Goal: Transaction & Acquisition: Purchase product/service

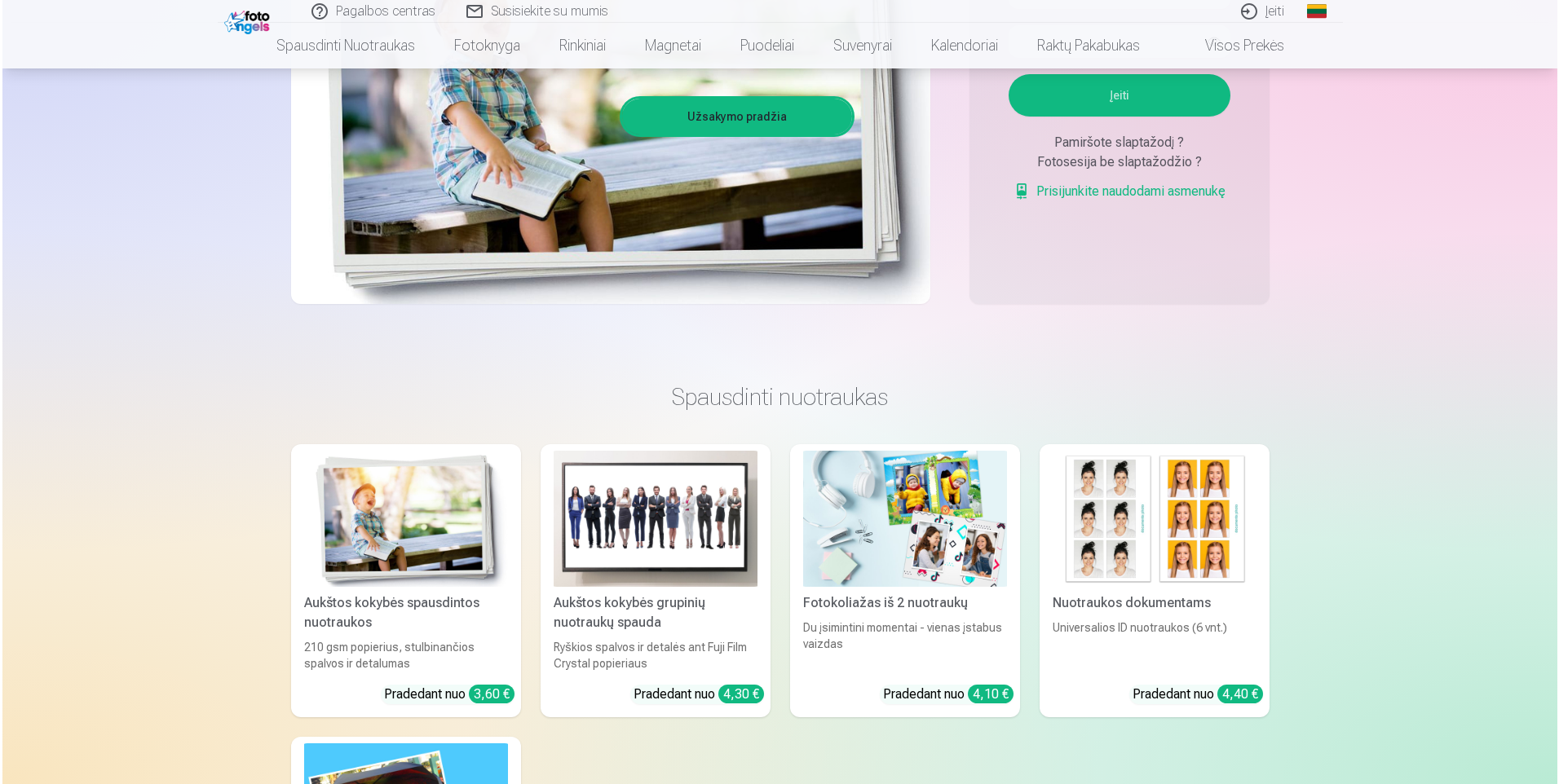
scroll to position [304, 0]
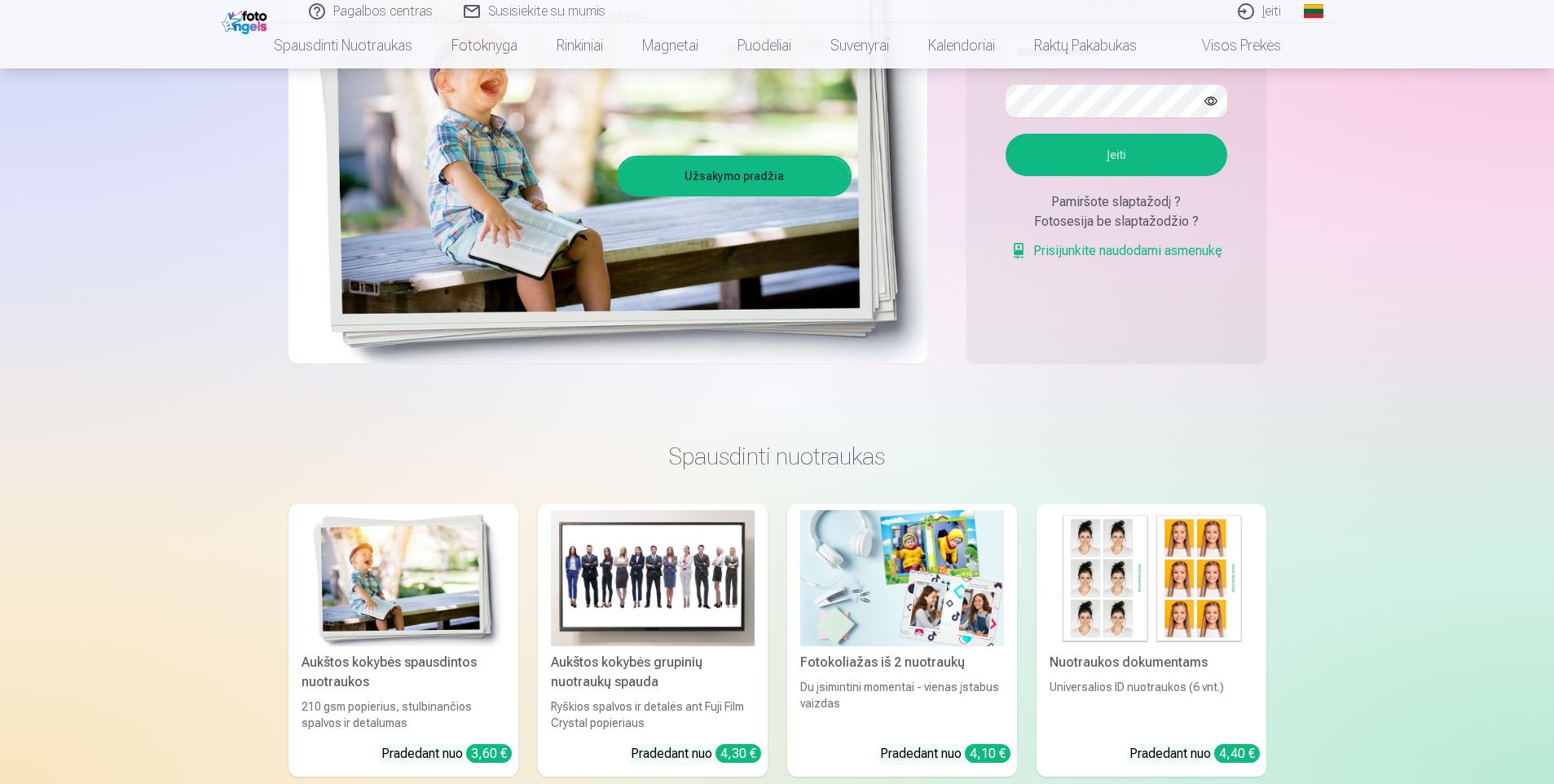
click at [1248, 8] on link "Įeiti" at bounding box center [1260, 12] width 74 height 23
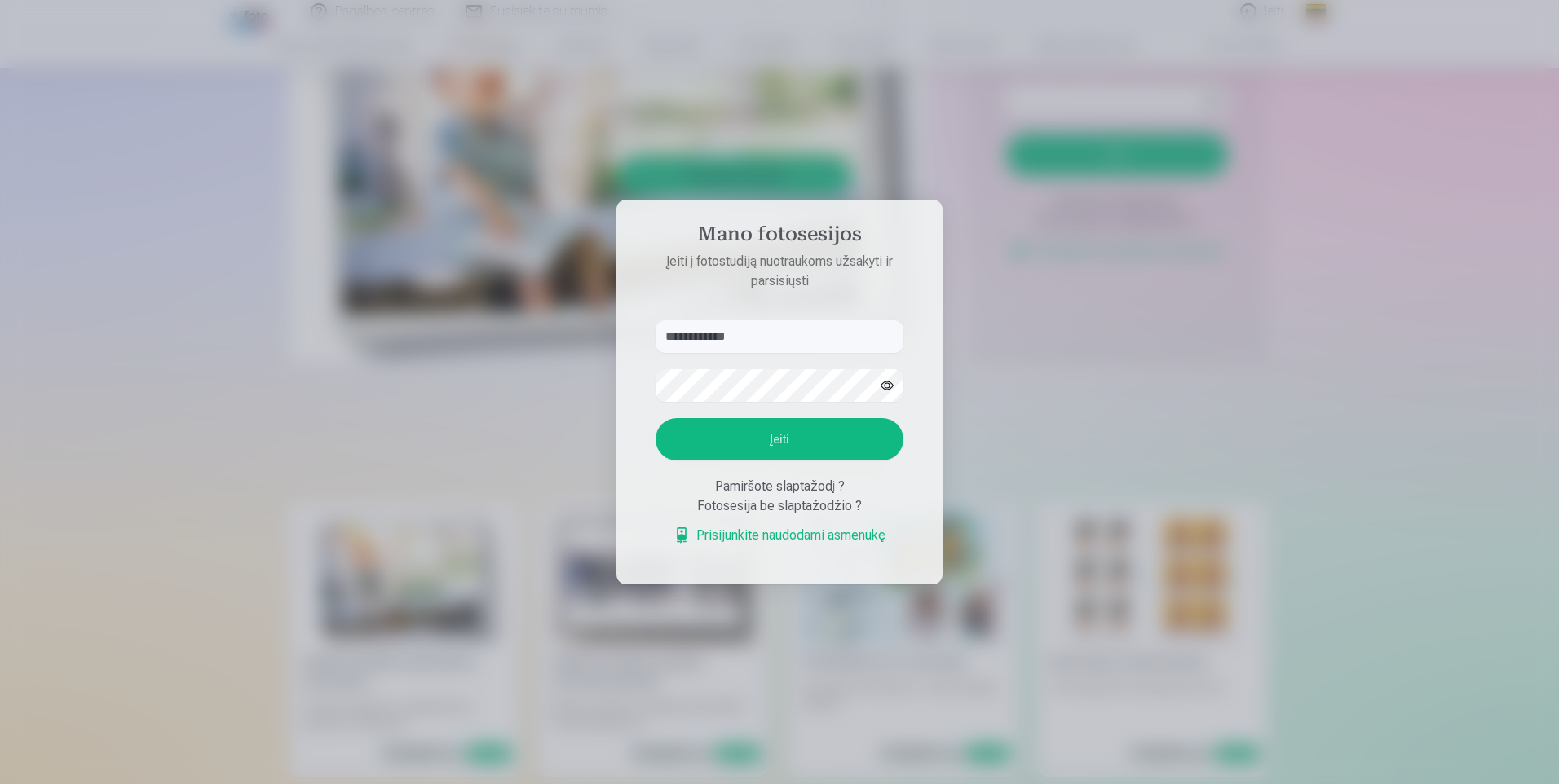
click at [670, 332] on input "**********" at bounding box center [780, 336] width 248 height 32
type input "**********"
click at [770, 418] on form "**********" at bounding box center [779, 441] width 281 height 241
click at [779, 428] on button "Įeiti" at bounding box center [780, 438] width 248 height 42
click at [751, 320] on input "**********" at bounding box center [780, 336] width 248 height 32
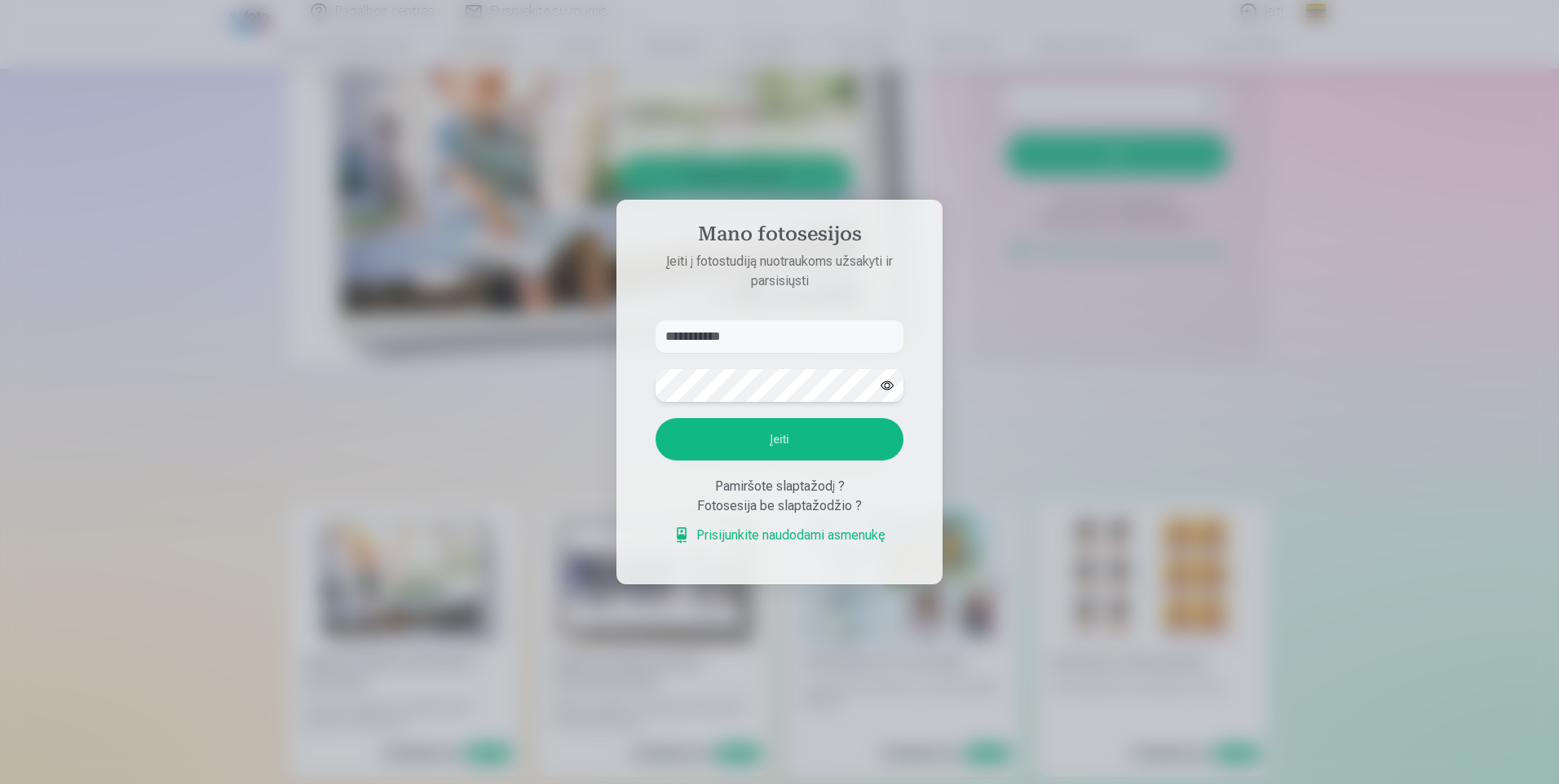
click at [624, 393] on aside "**********" at bounding box center [780, 391] width 326 height 385
click at [893, 384] on button "button" at bounding box center [886, 385] width 31 height 31
drag, startPoint x: 890, startPoint y: 386, endPoint x: 873, endPoint y: 388, distance: 17.1
click at [887, 386] on button "button" at bounding box center [886, 385] width 31 height 31
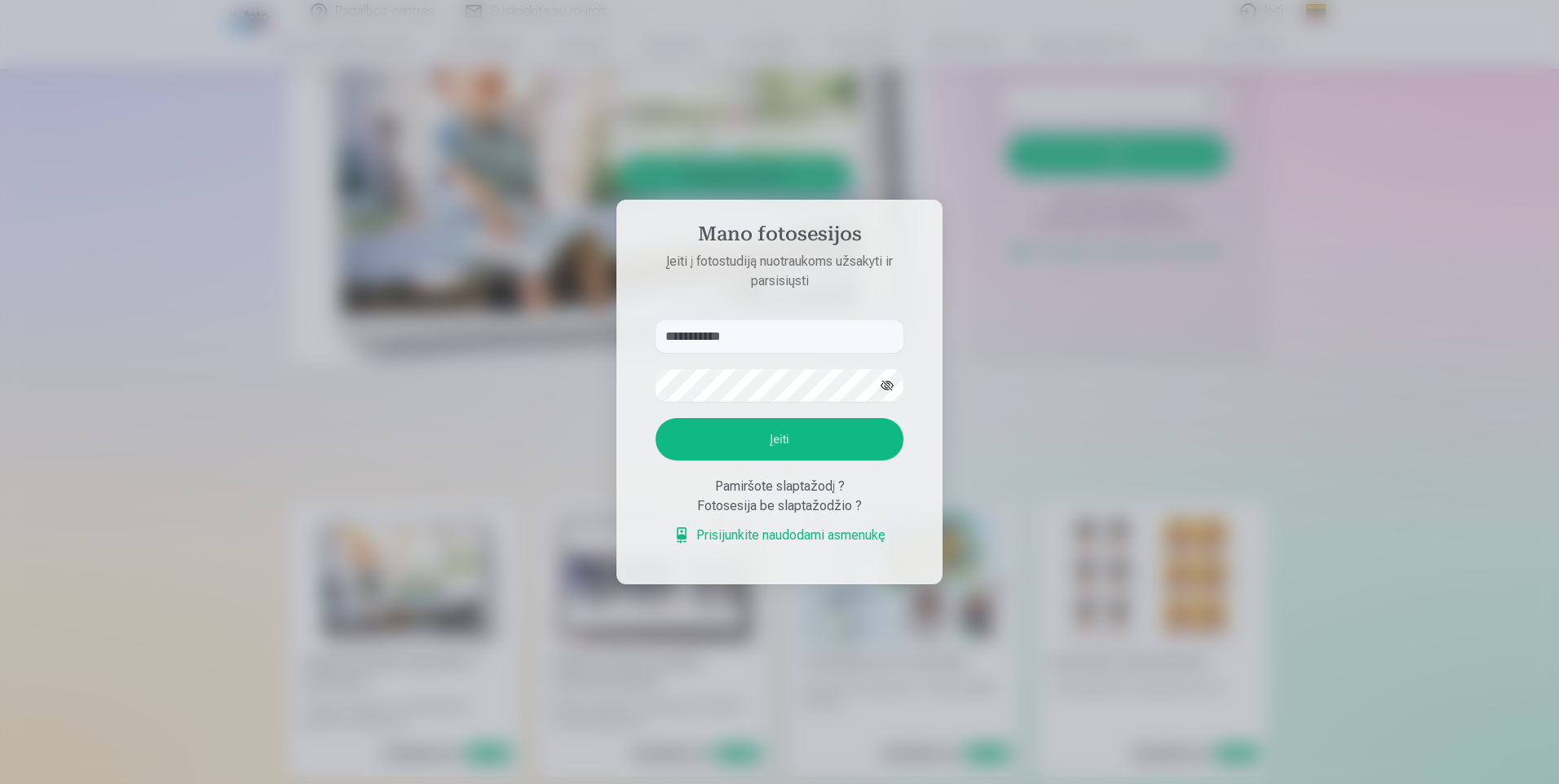
click at [890, 391] on button "button" at bounding box center [886, 385] width 31 height 31
click at [890, 388] on button "button" at bounding box center [886, 385] width 31 height 31
click at [890, 384] on button "button" at bounding box center [886, 385] width 31 height 31
click at [893, 385] on button "button" at bounding box center [886, 385] width 31 height 31
click at [846, 433] on button "Įeiti" at bounding box center [780, 438] width 248 height 42
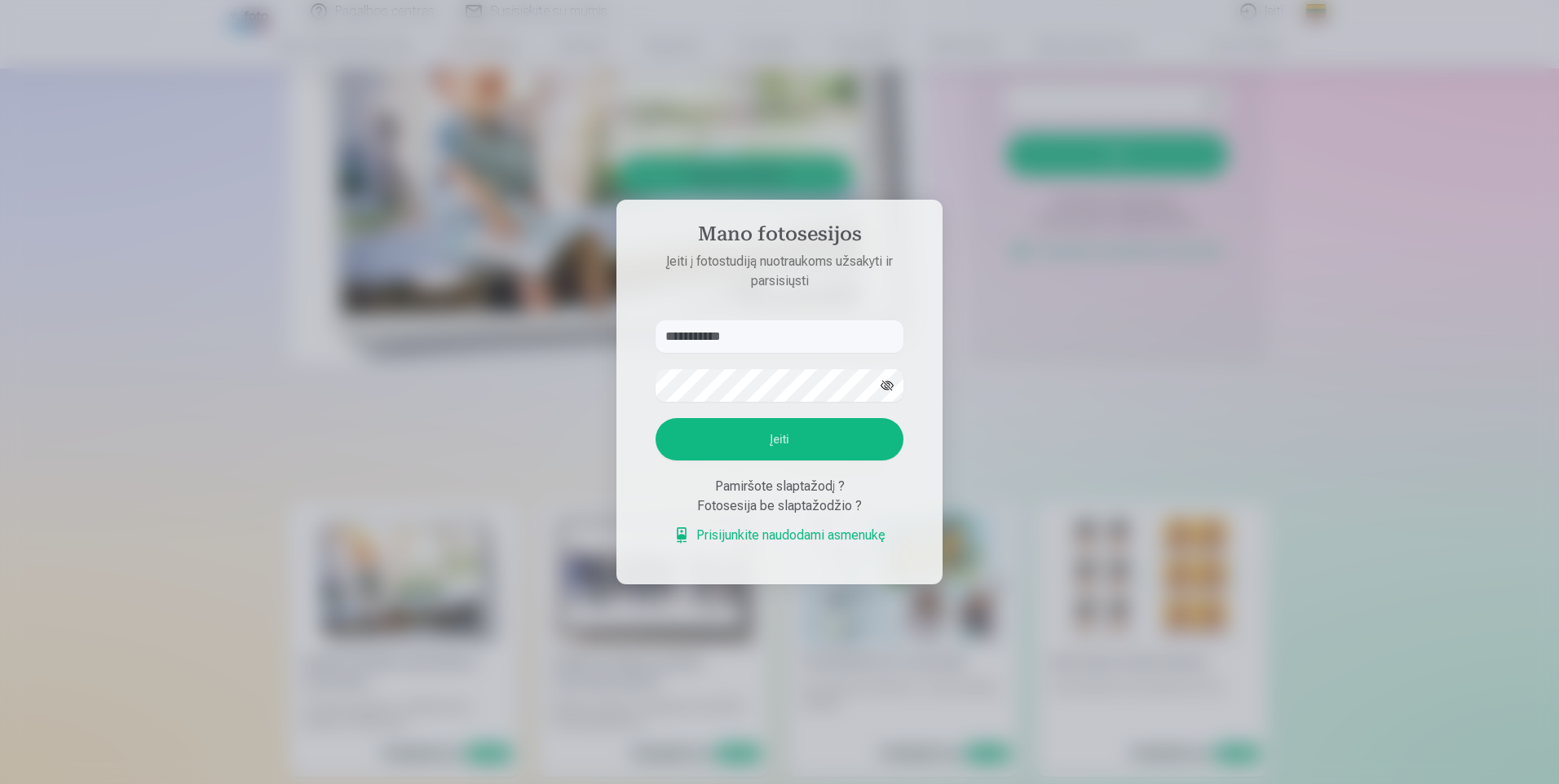
click at [800, 447] on button "Įeiti" at bounding box center [780, 438] width 248 height 42
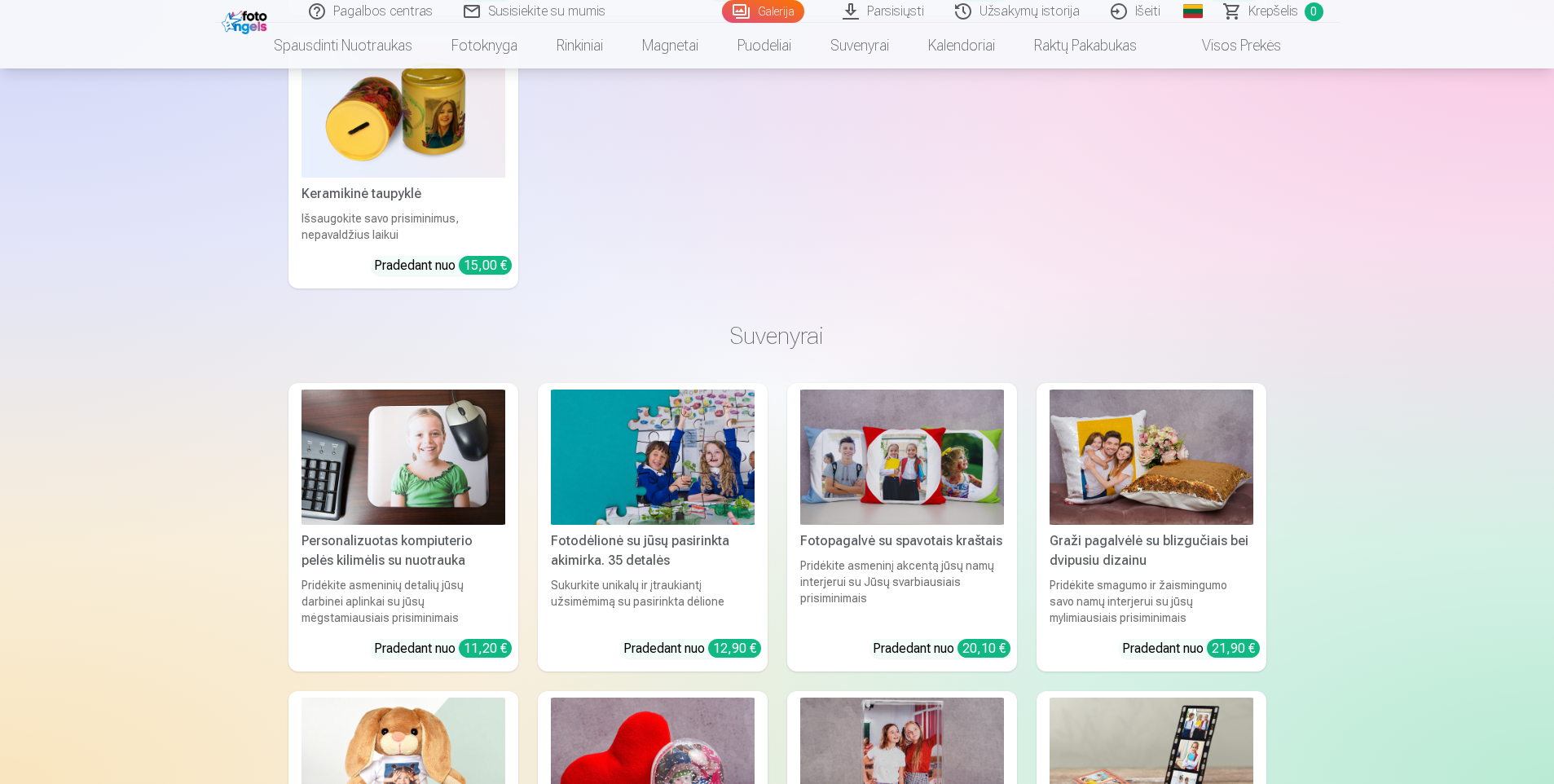
scroll to position [8563, 0]
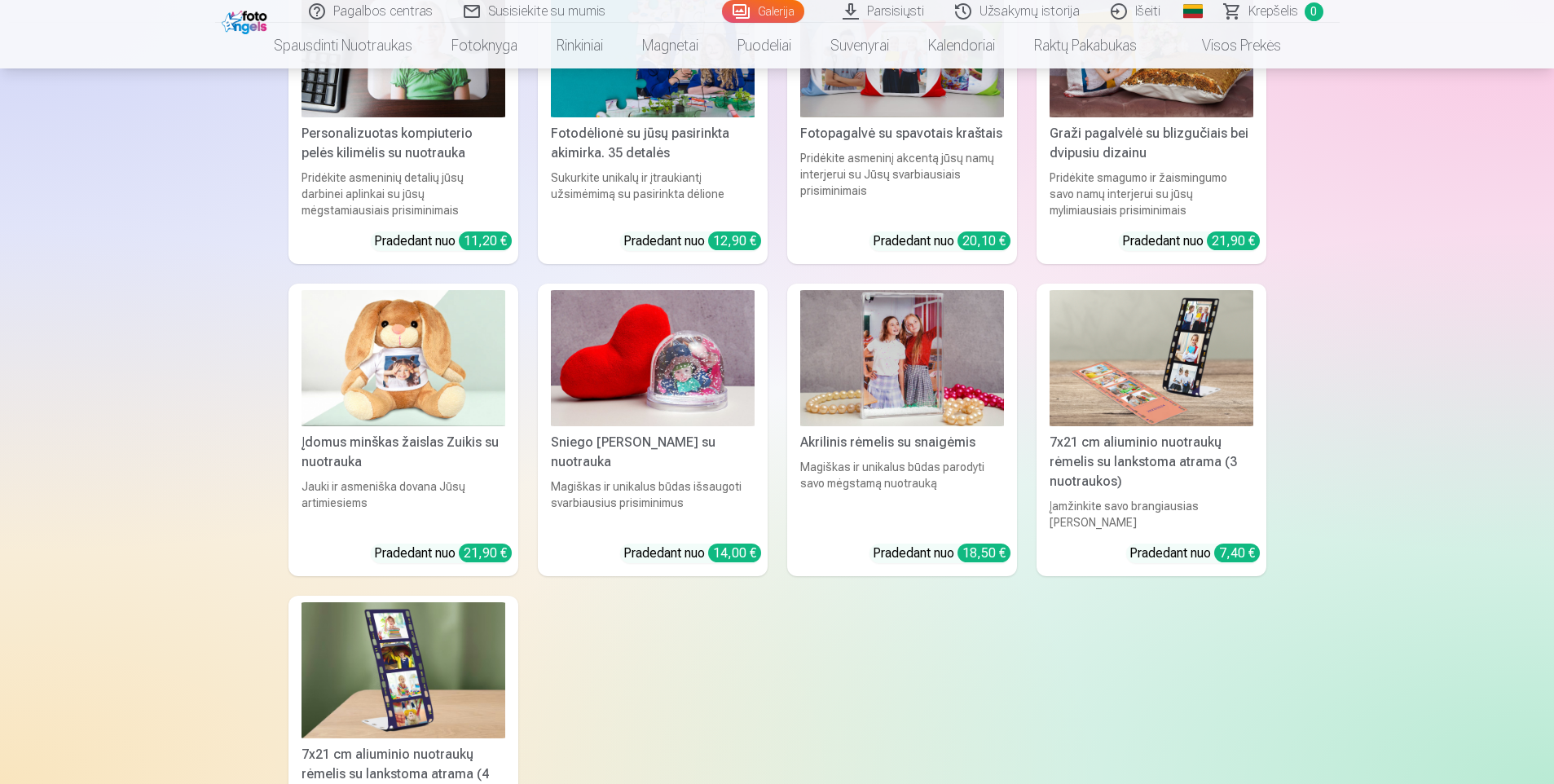
click at [367, 48] on link "Spausdinti nuotraukas" at bounding box center [342, 45] width 178 height 45
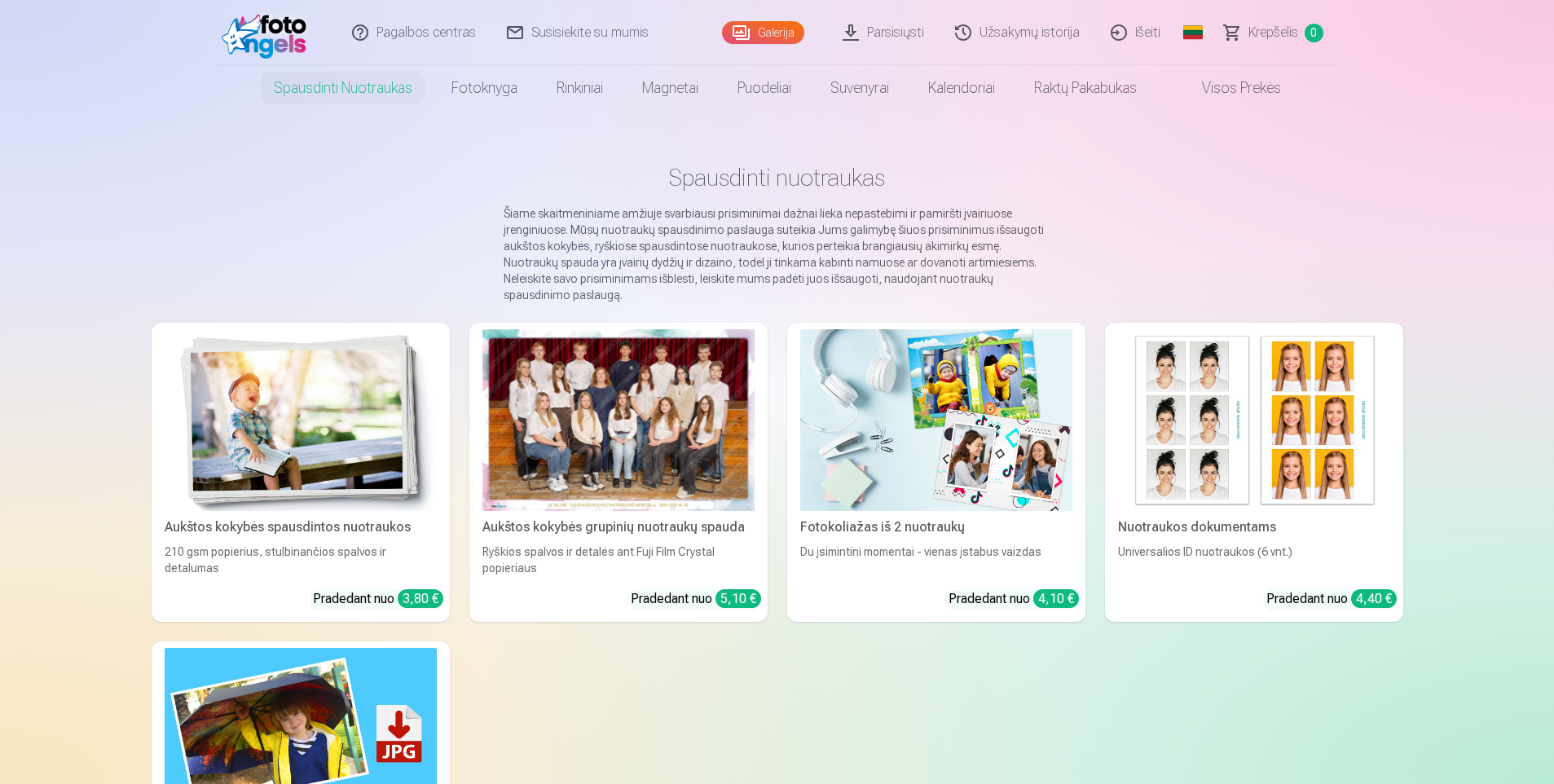
click at [696, 415] on div at bounding box center [618, 420] width 272 height 182
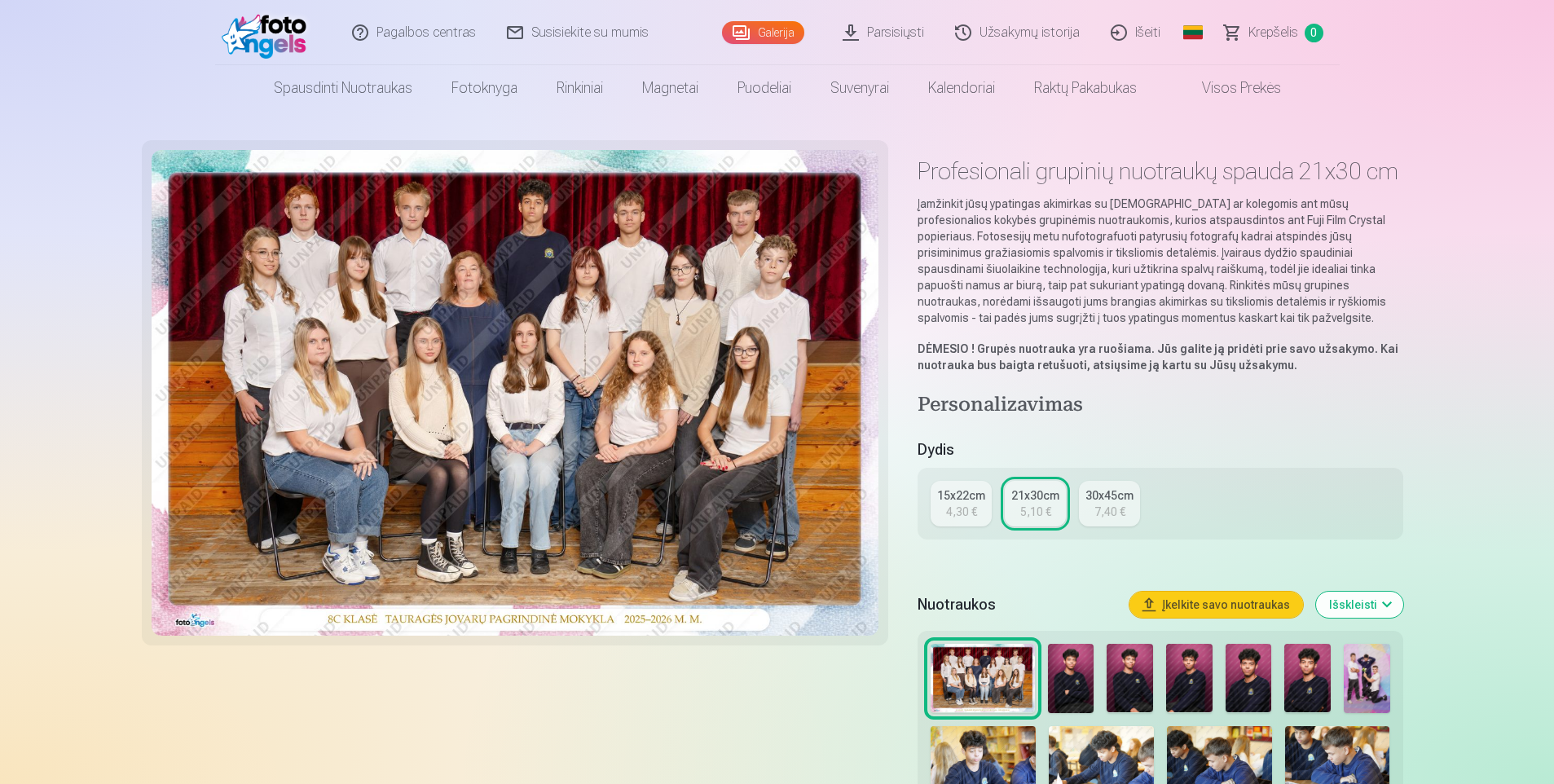
click at [543, 223] on img at bounding box center [515, 392] width 728 height 485
click at [557, 215] on img at bounding box center [515, 392] width 728 height 485
click at [472, 275] on img at bounding box center [515, 392] width 728 height 485
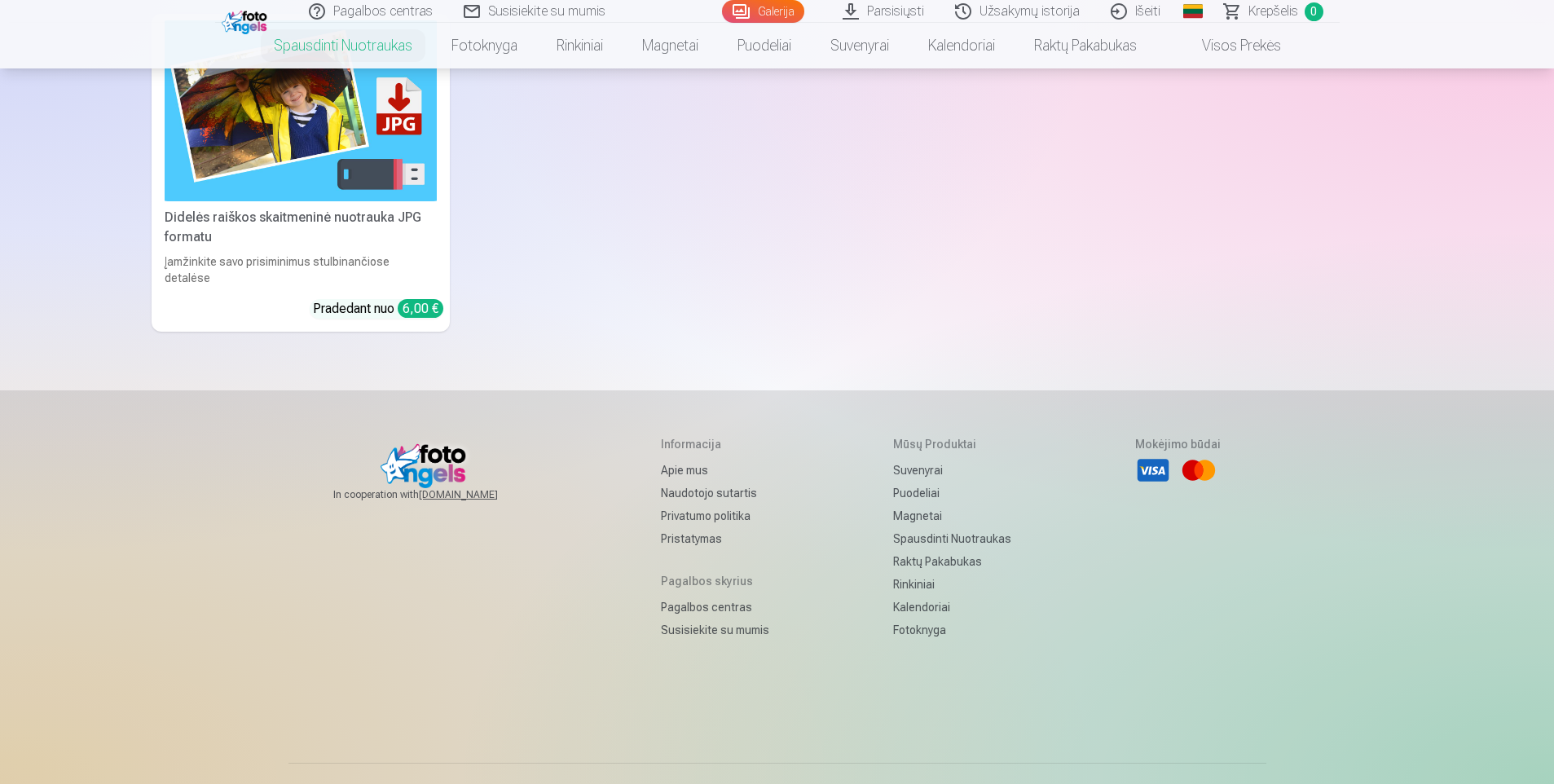
scroll to position [568, 0]
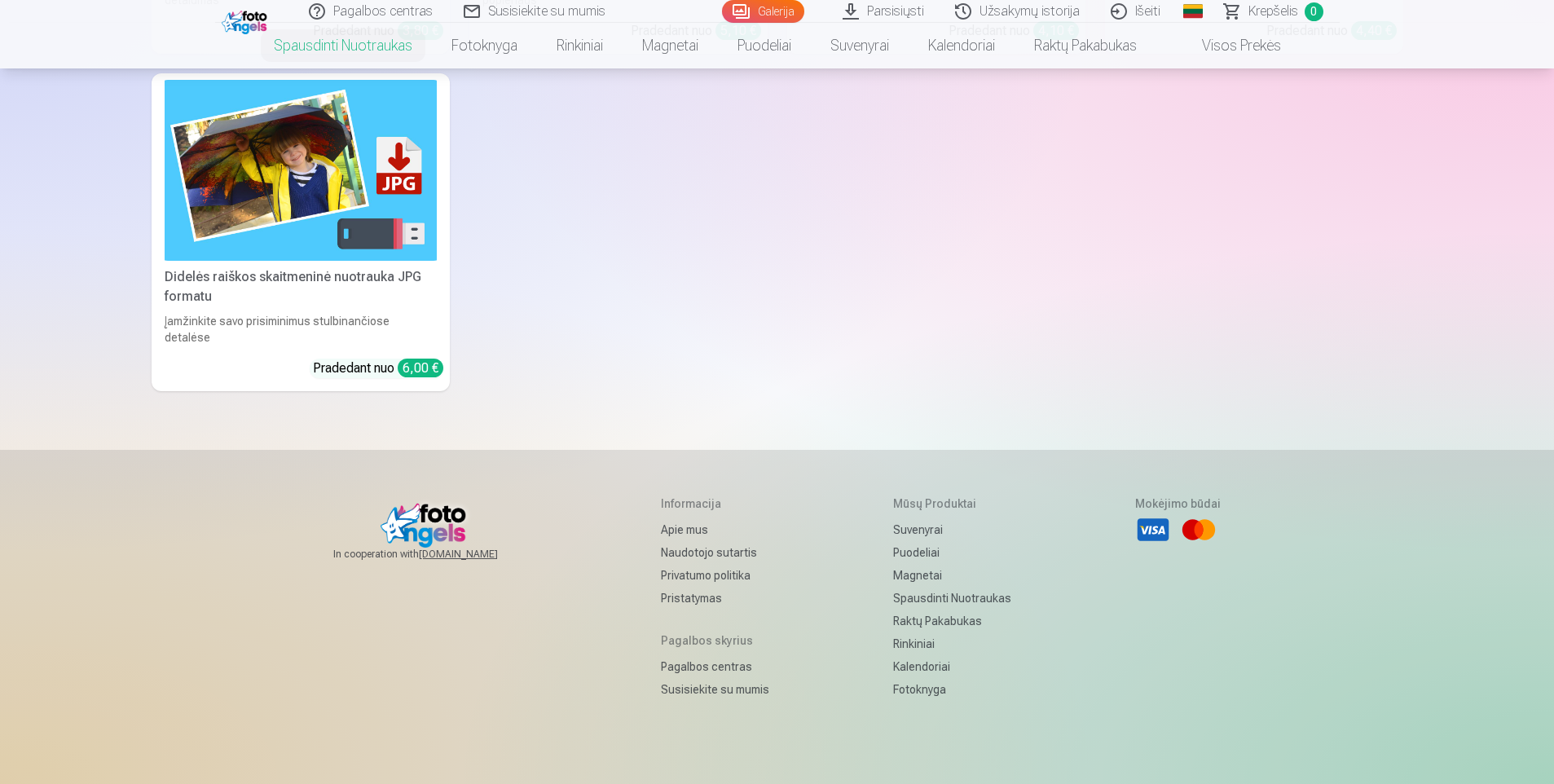
click at [1226, 53] on link "Visos prekės" at bounding box center [1228, 45] width 144 height 45
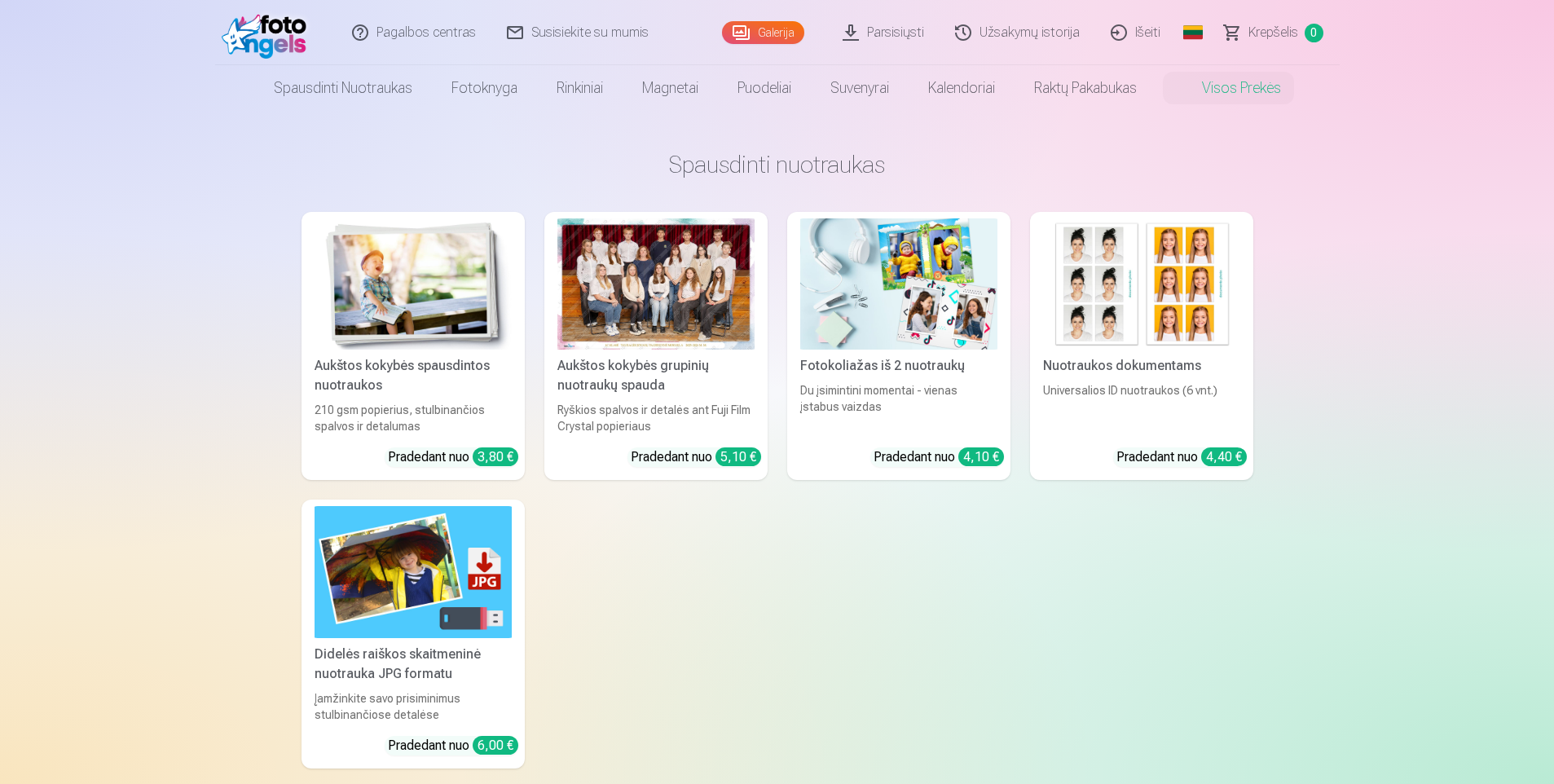
click at [1007, 36] on link "Užsakymų istorija" at bounding box center [1018, 32] width 155 height 65
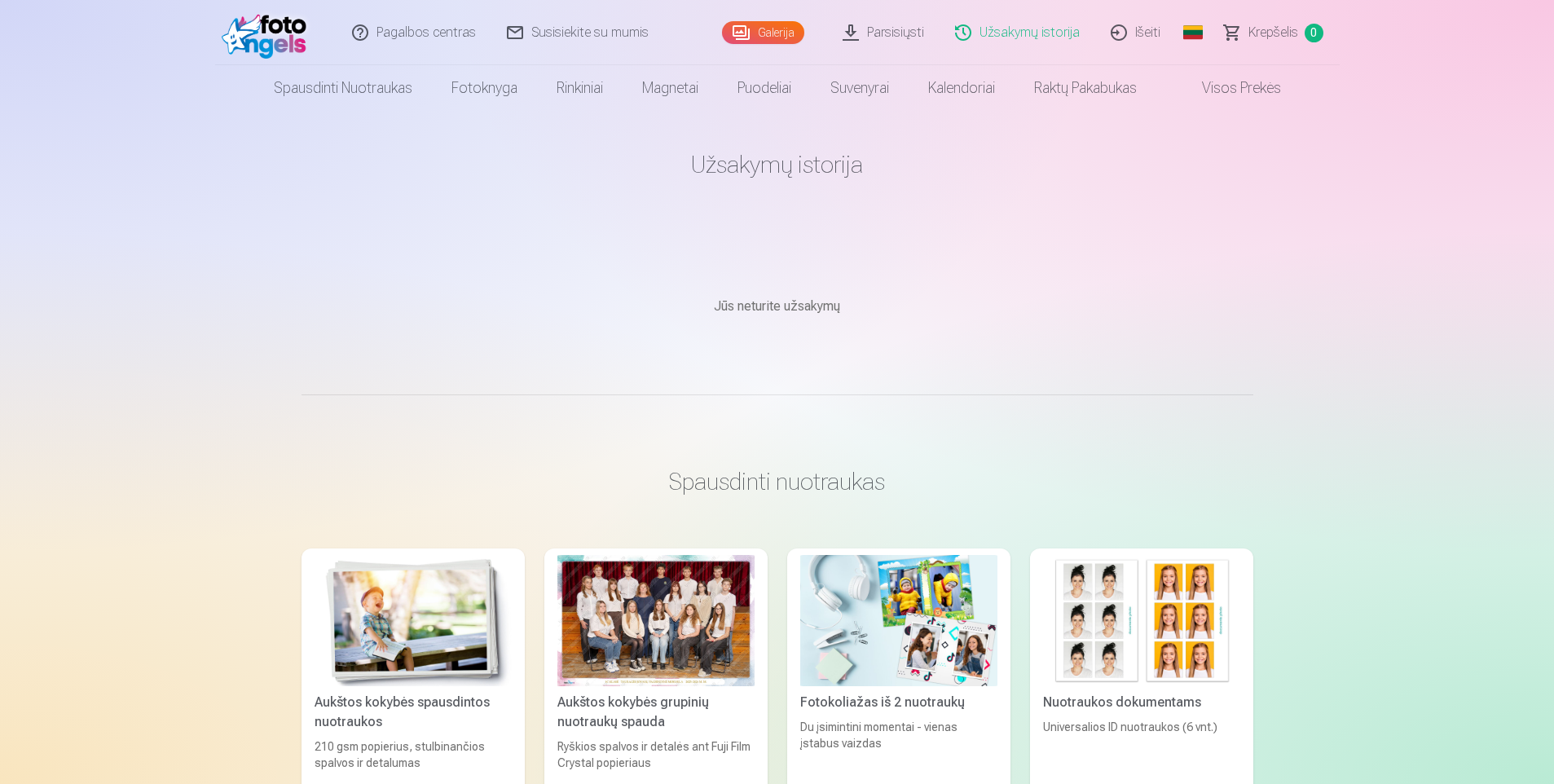
click at [366, 79] on link "Spausdinti nuotraukas" at bounding box center [342, 88] width 178 height 45
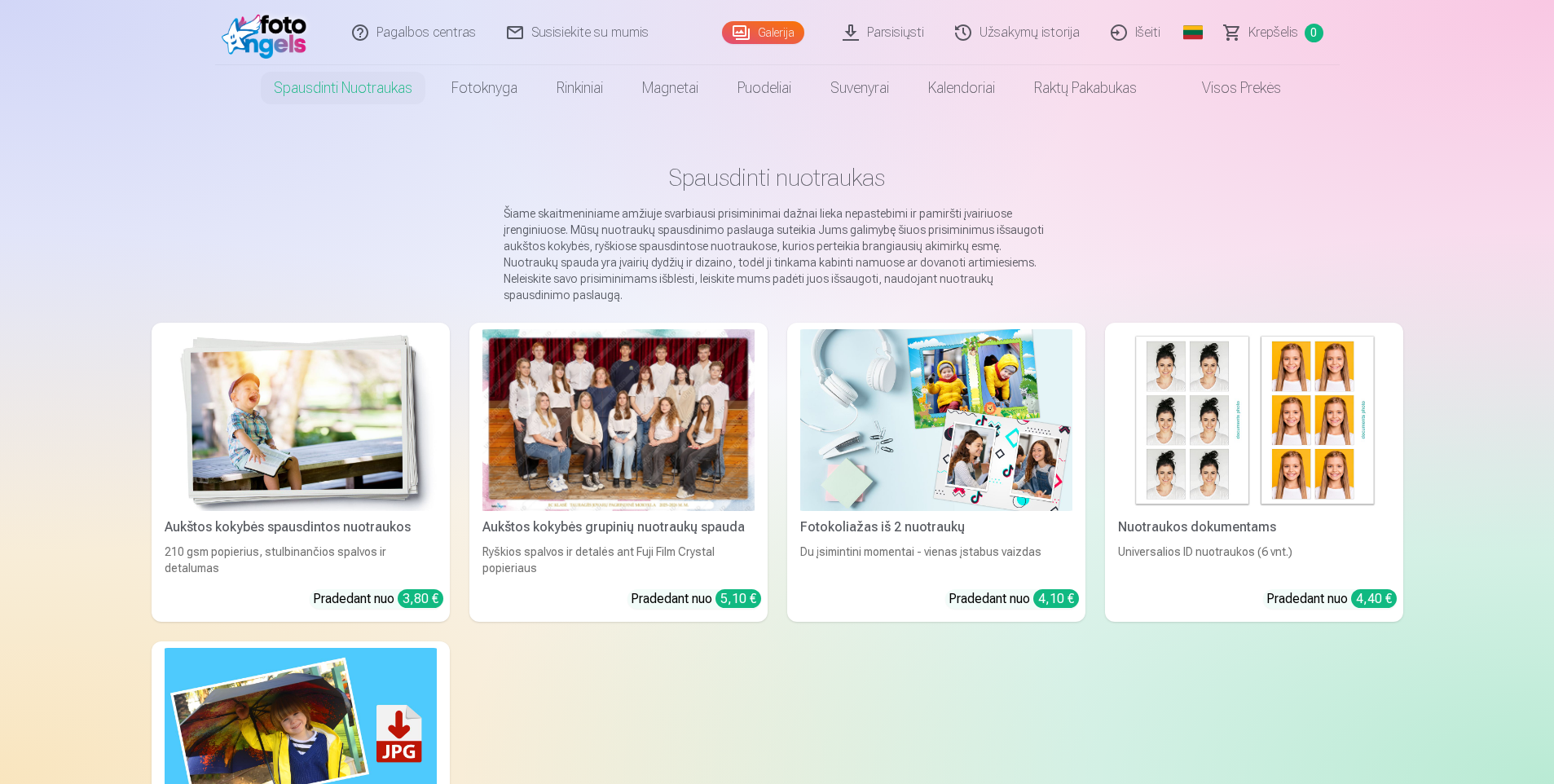
click at [559, 85] on link "Rinkiniai" at bounding box center [579, 88] width 85 height 45
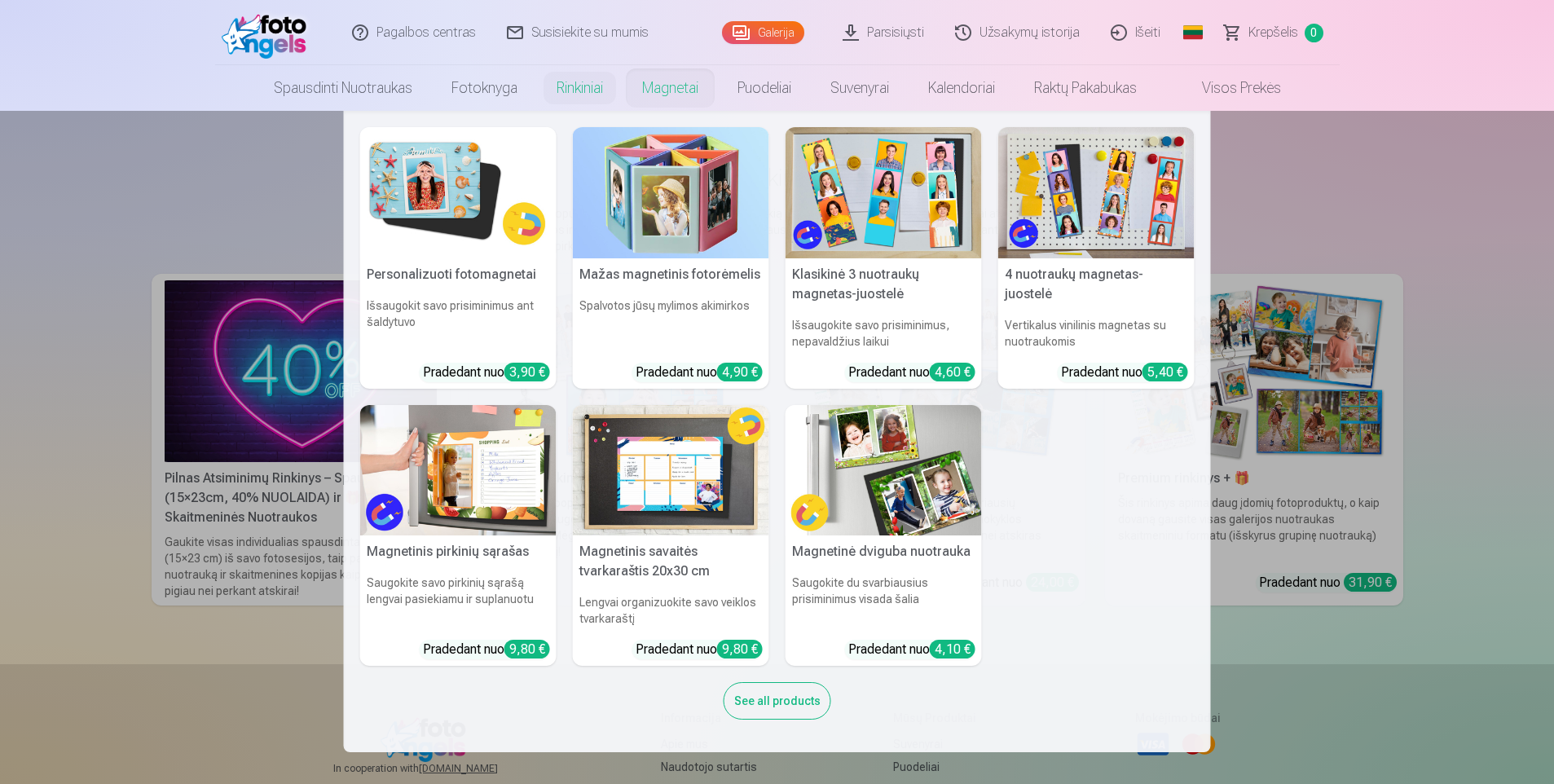
click at [725, 88] on link "Puodeliai" at bounding box center [764, 88] width 93 height 45
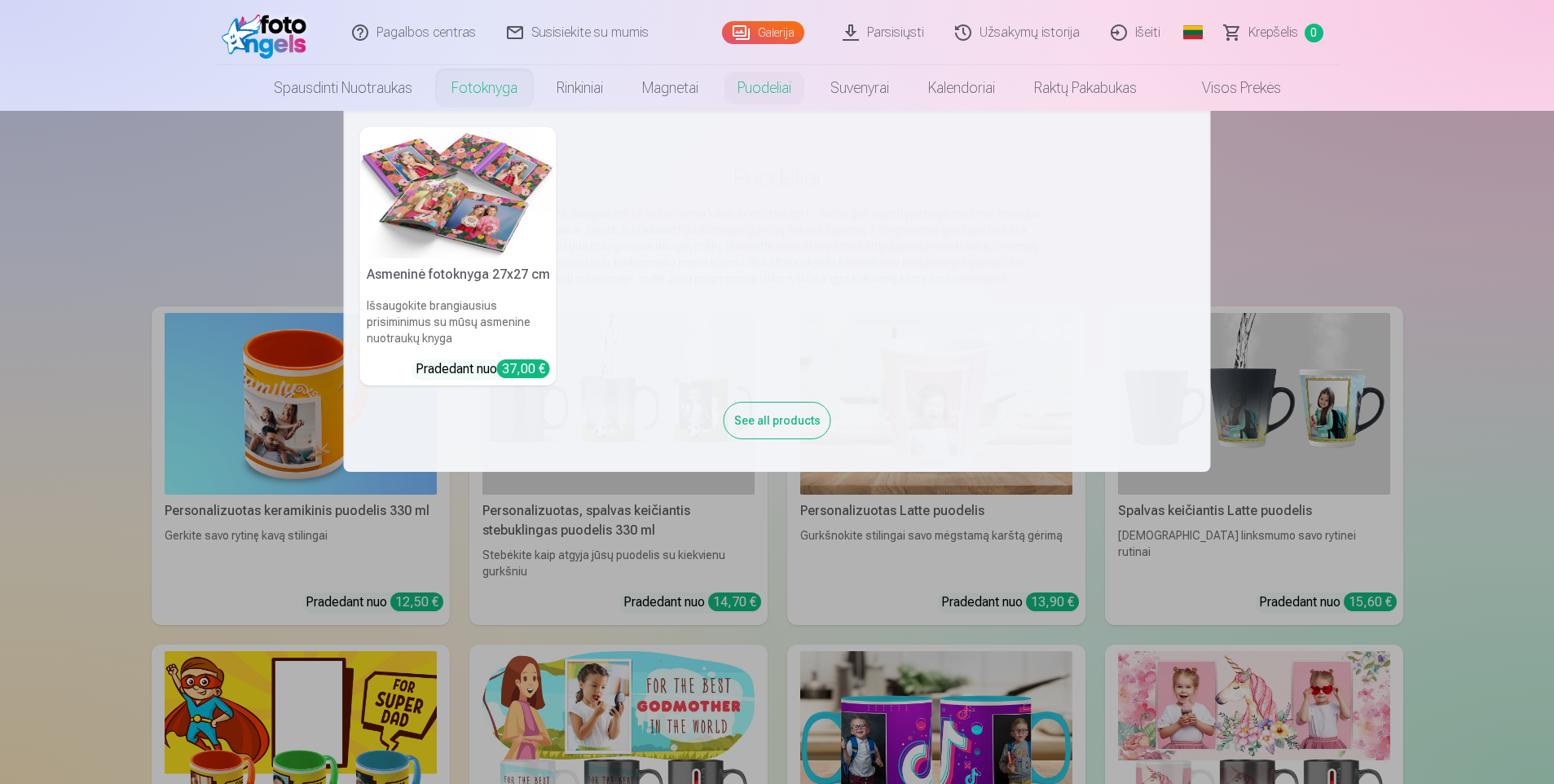
click at [496, 96] on link "Fotoknyga" at bounding box center [484, 88] width 105 height 45
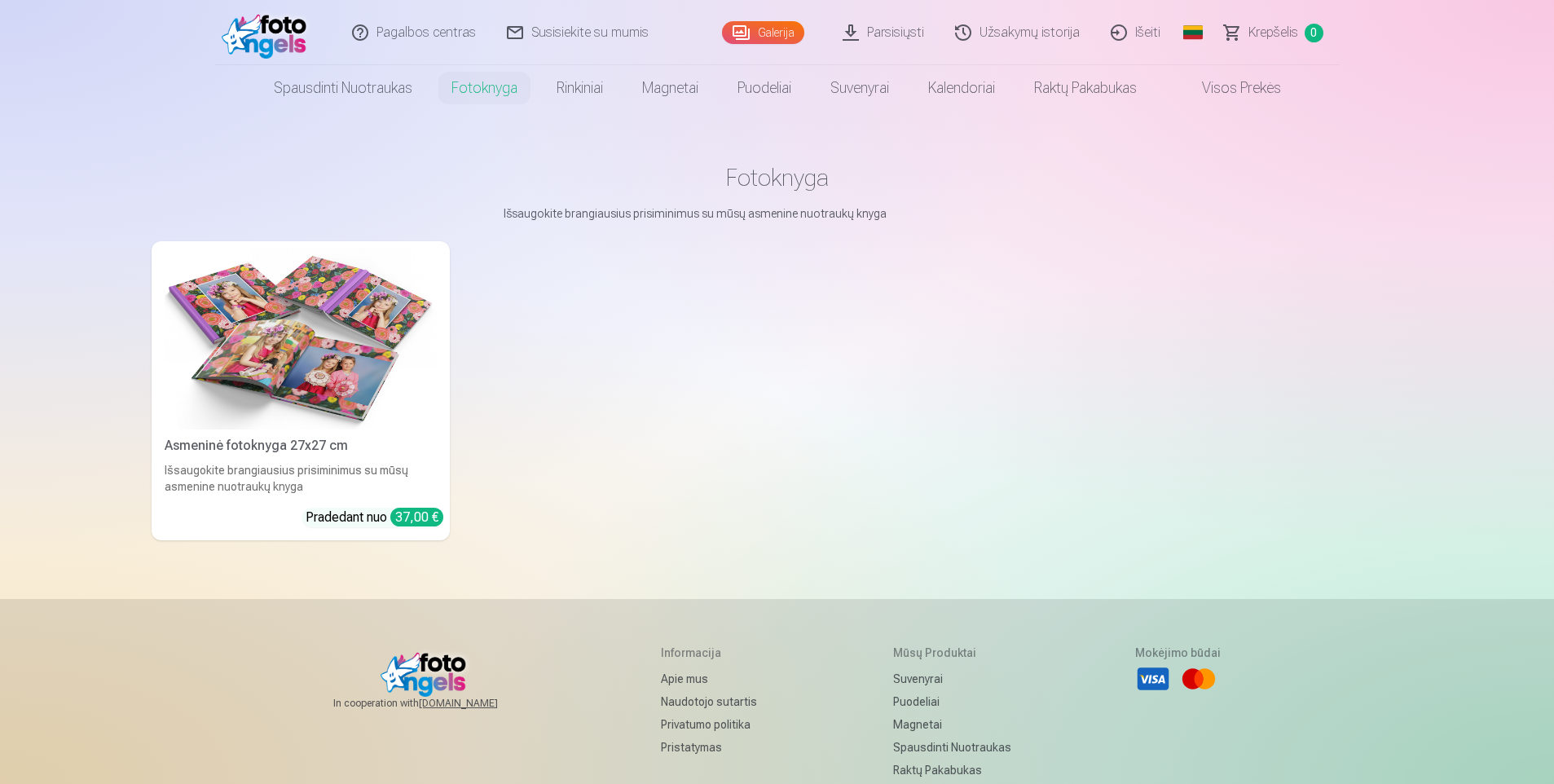
click at [1269, 91] on link "Visos prekės" at bounding box center [1228, 88] width 144 height 45
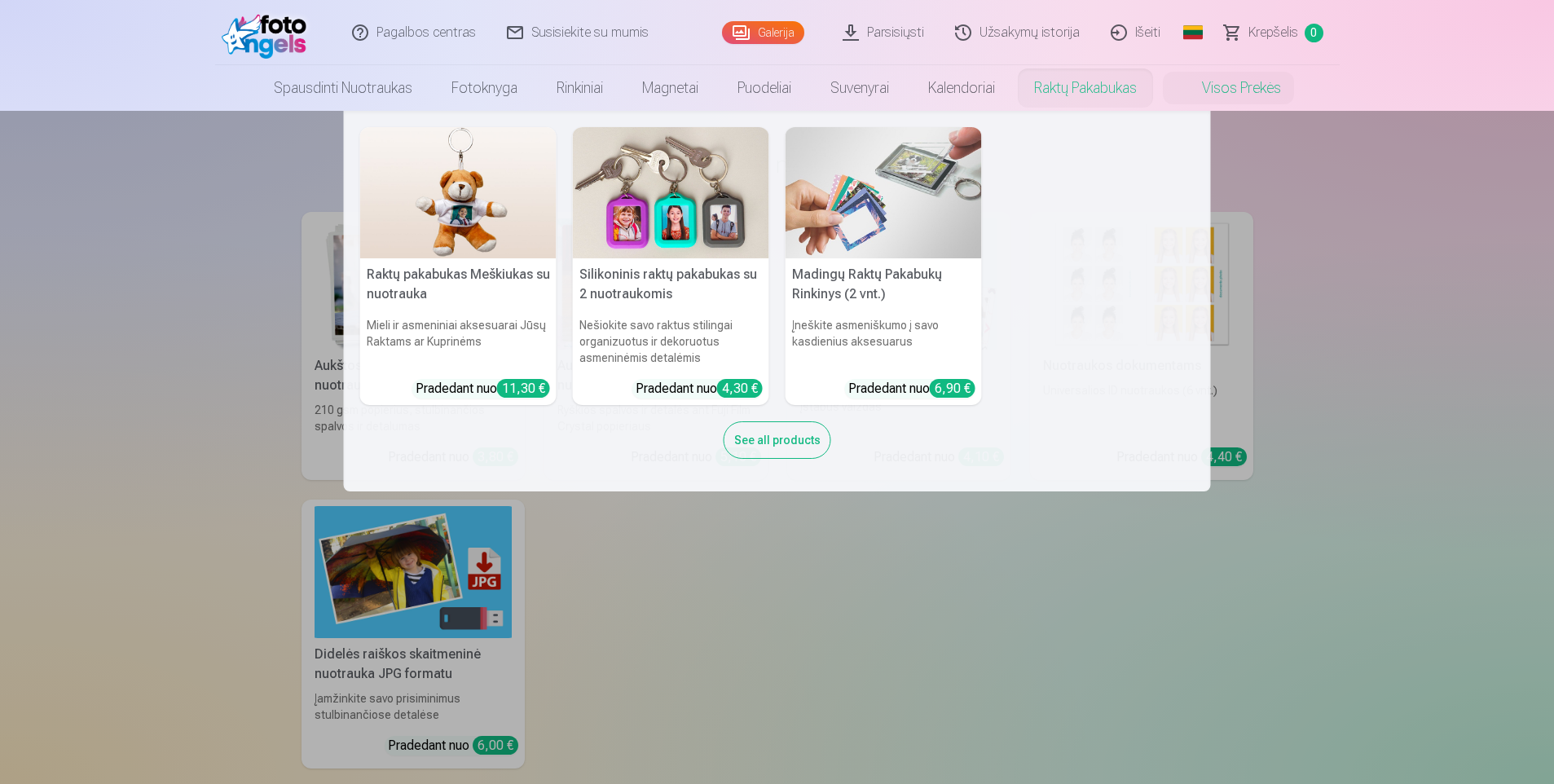
click at [1098, 84] on link "Raktų pakabukas" at bounding box center [1085, 88] width 141 height 45
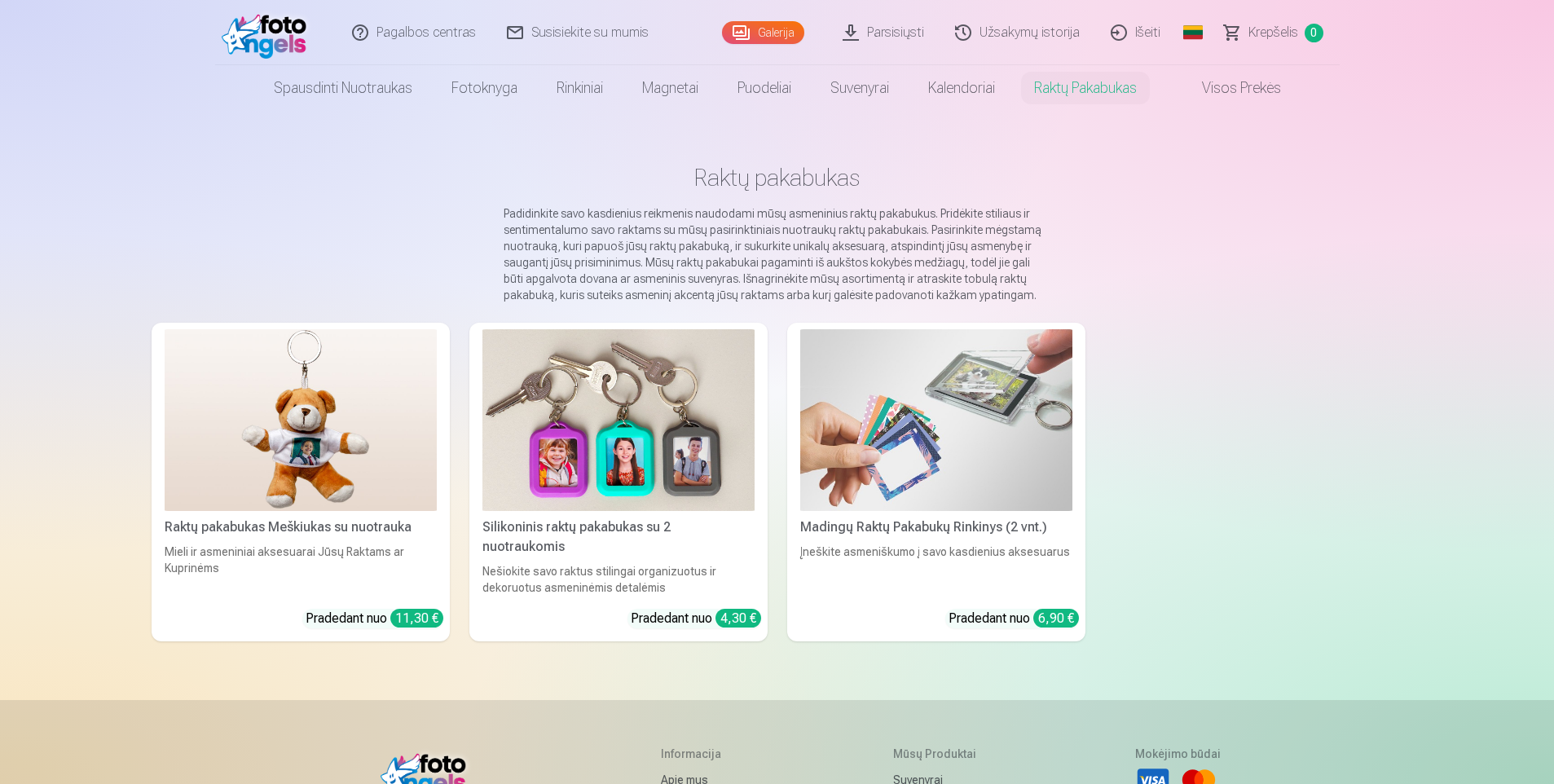
click at [884, 84] on link "Suvenyrai" at bounding box center [859, 88] width 98 height 45
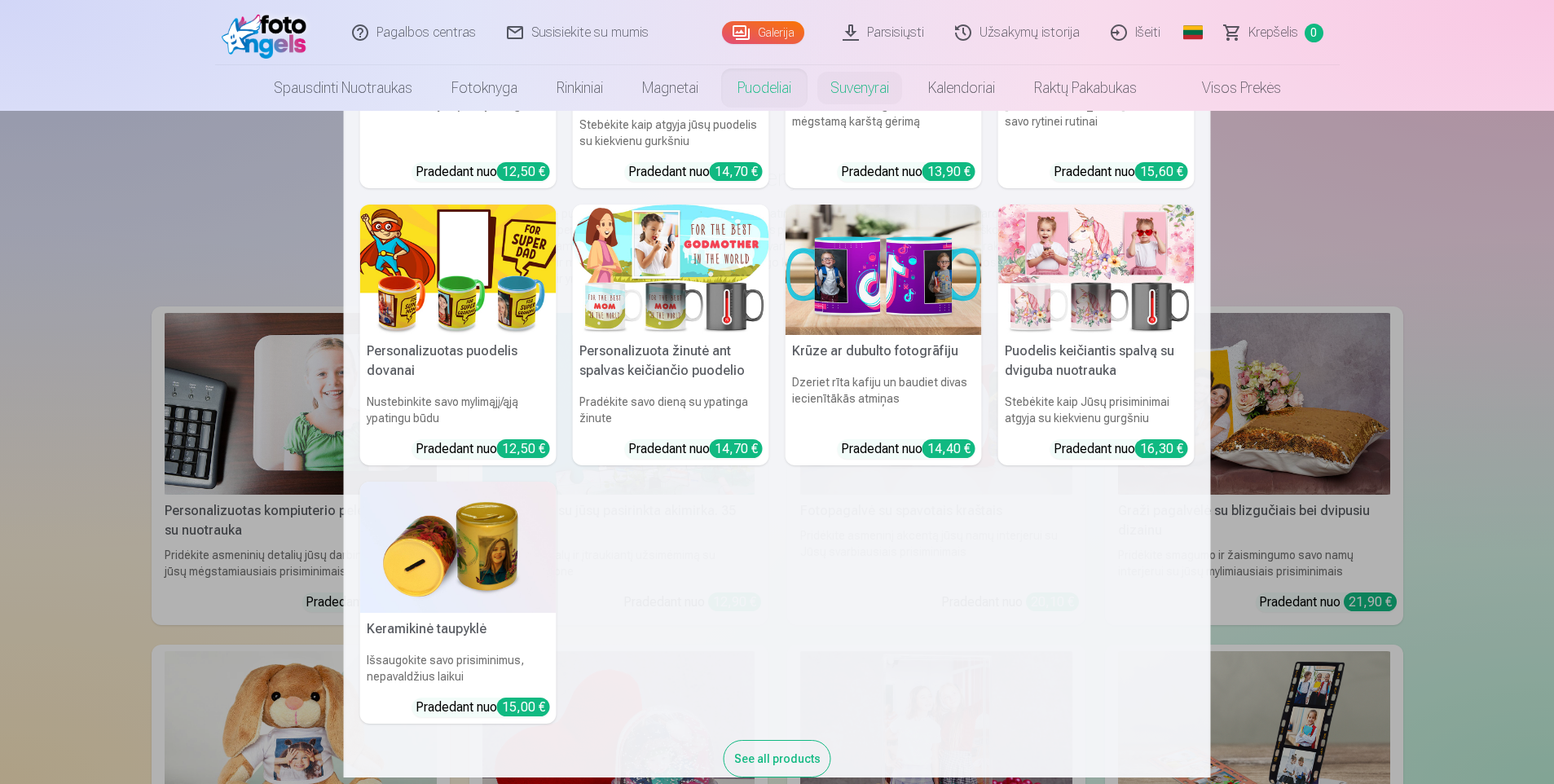
scroll to position [252, 0]
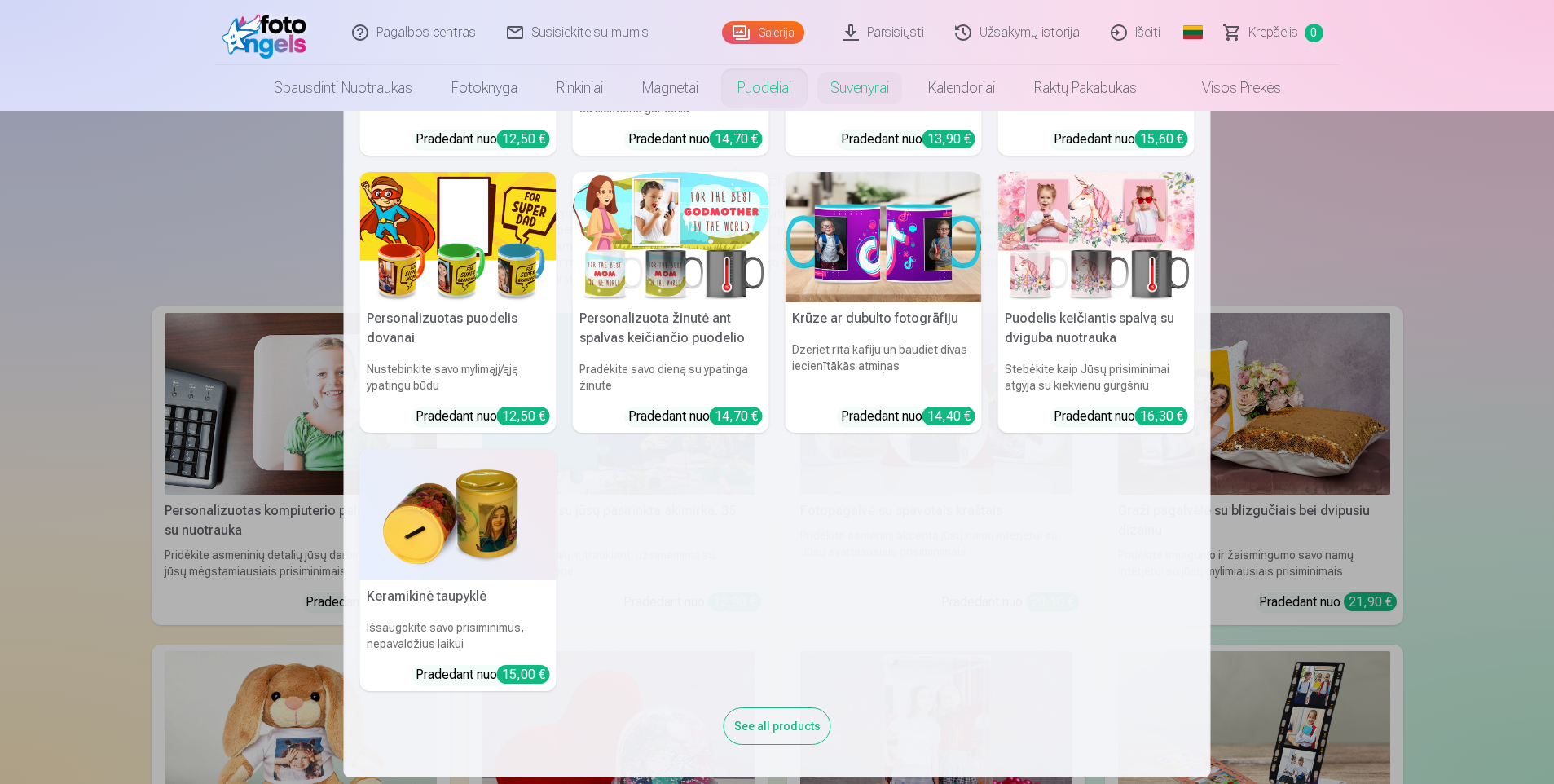
click at [1346, 176] on nav "Personalizuotas keramikinis puodelis 330 ml Gerkite savo rytinę kavą stilingai …" at bounding box center [777, 444] width 1554 height 667
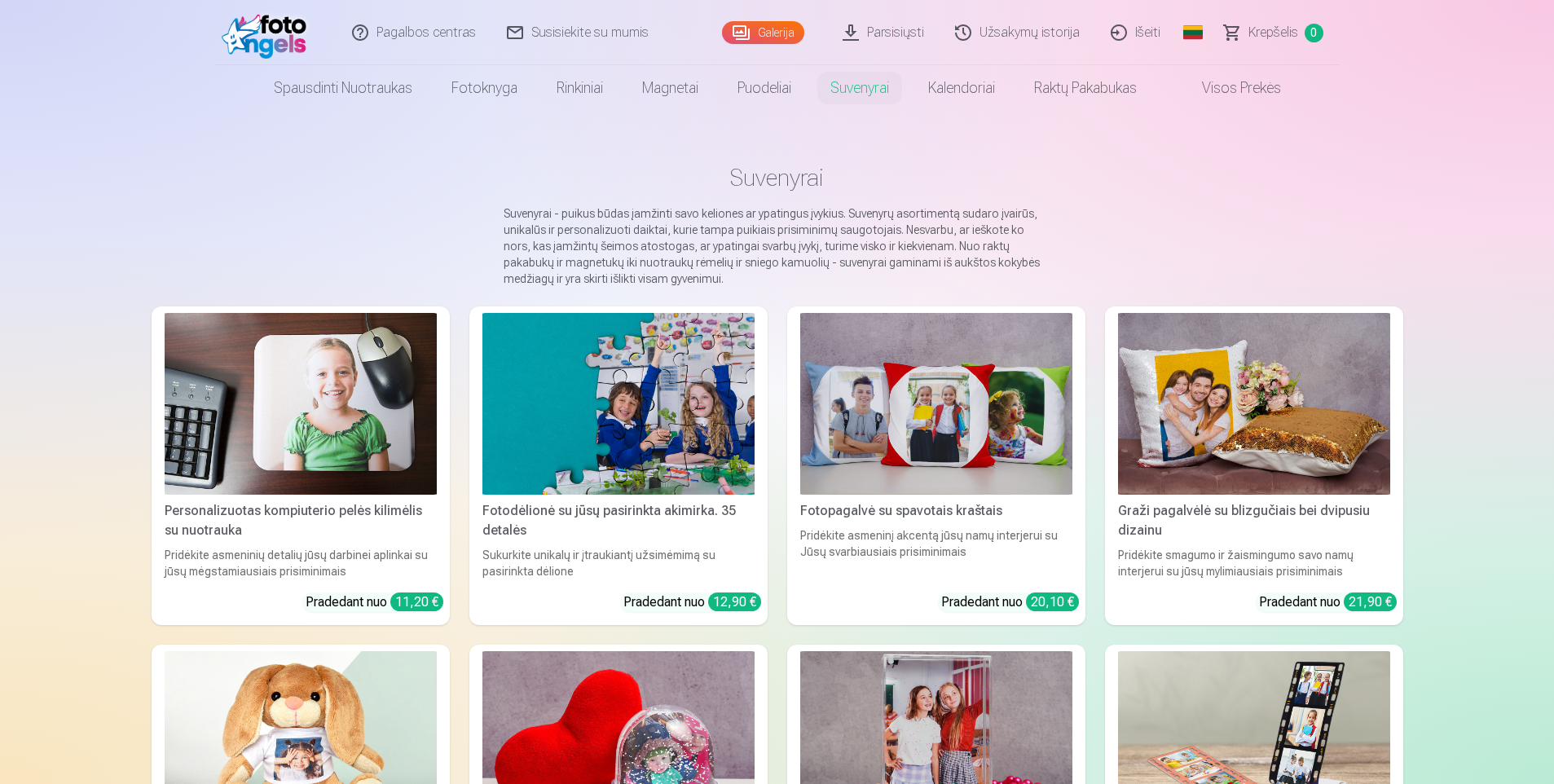
click at [283, 50] on img at bounding box center [268, 32] width 93 height 52
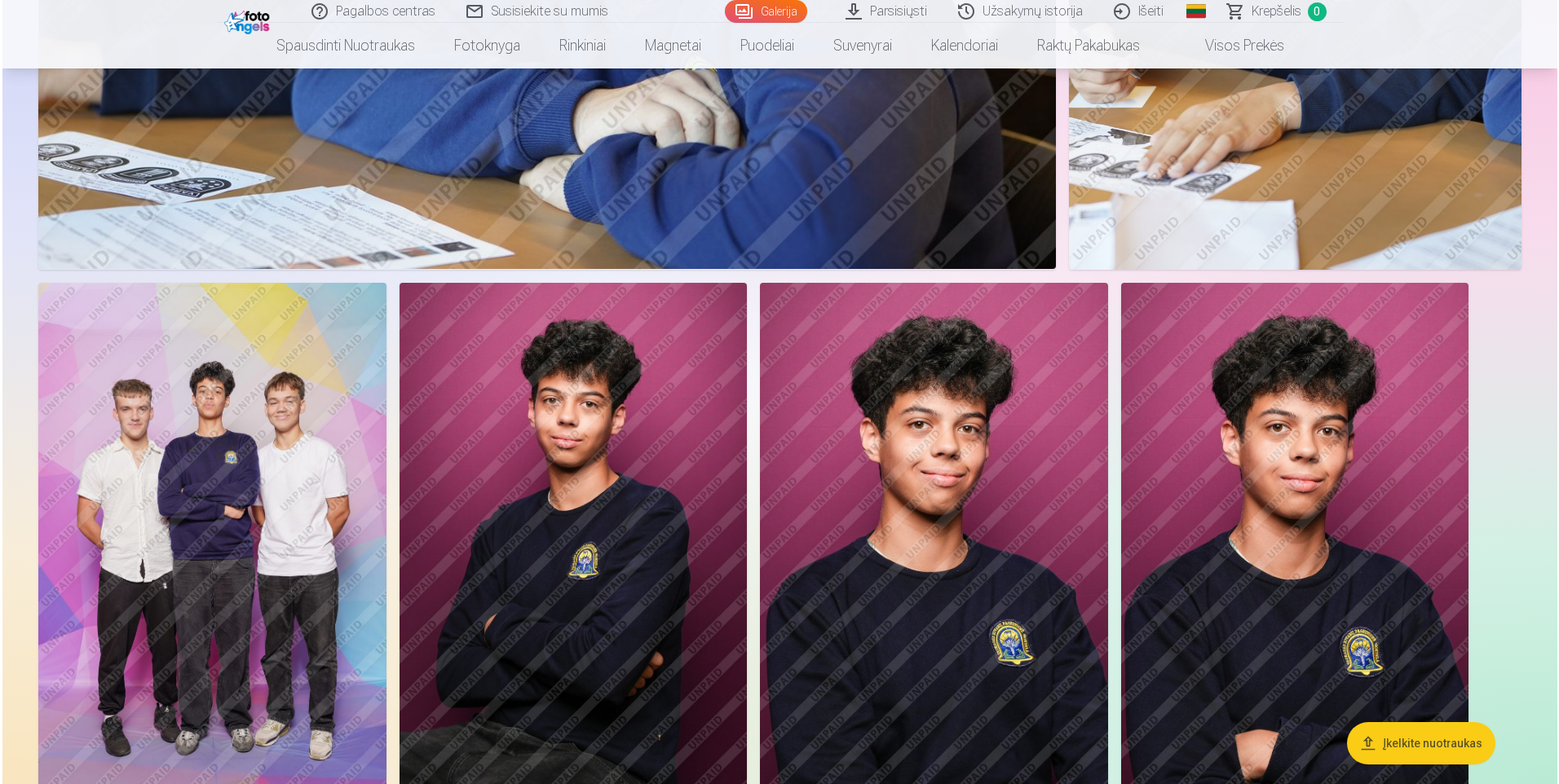
scroll to position [4807, 0]
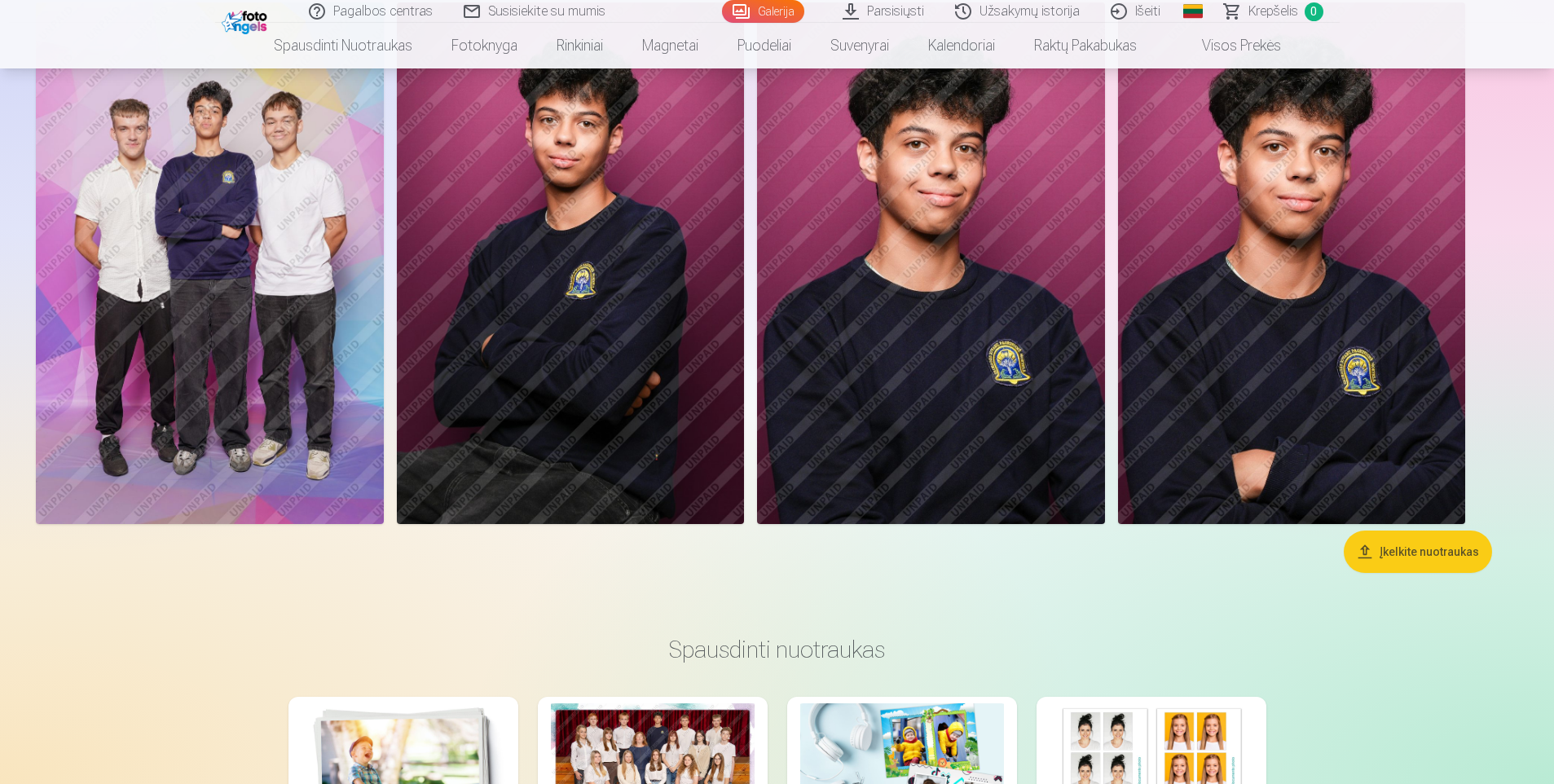
click at [251, 334] on img at bounding box center [209, 263] width 348 height 522
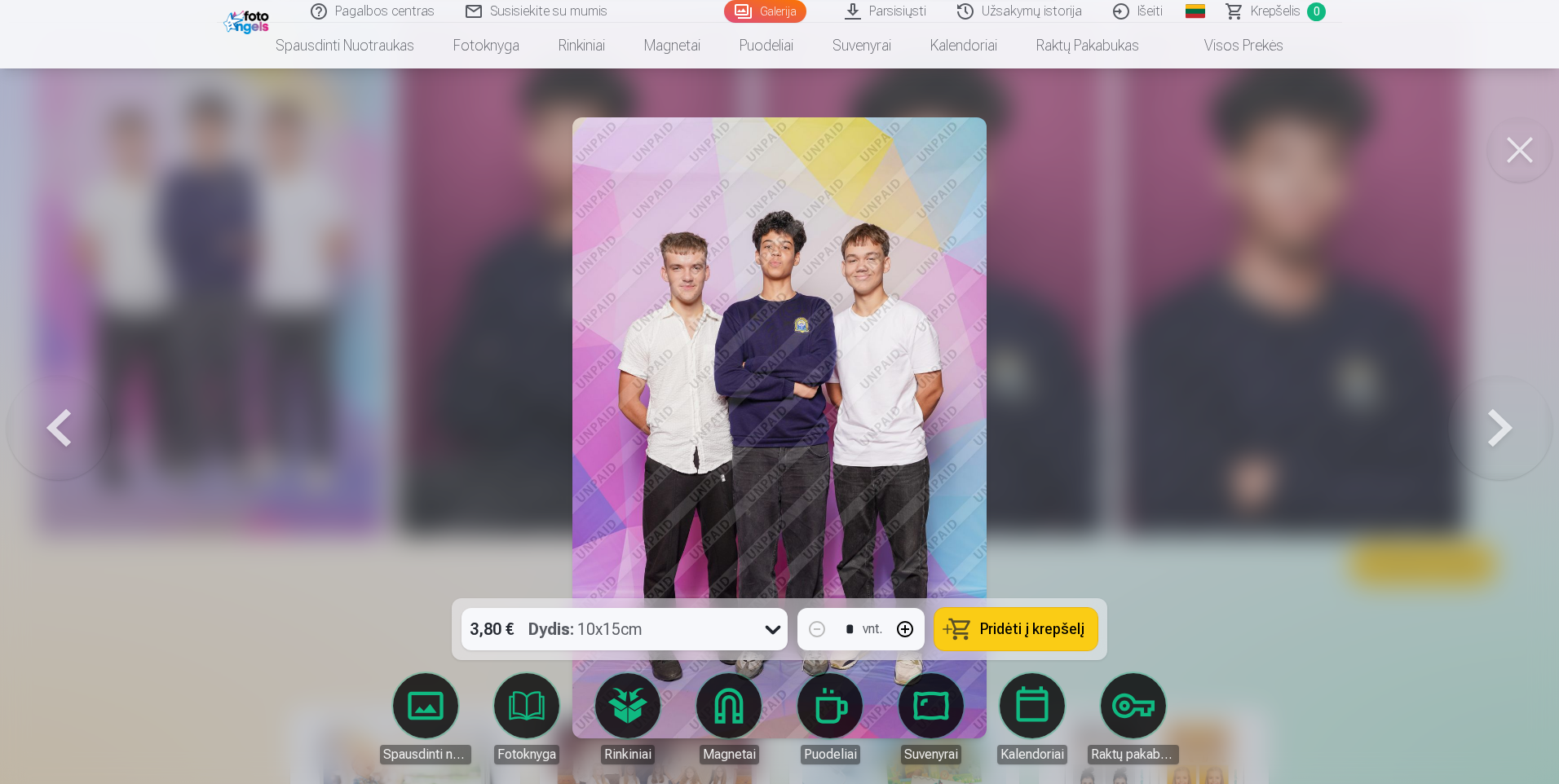
click at [924, 484] on img at bounding box center [780, 428] width 415 height 621
click at [916, 299] on img at bounding box center [780, 428] width 415 height 621
click at [1494, 143] on button at bounding box center [1519, 150] width 65 height 65
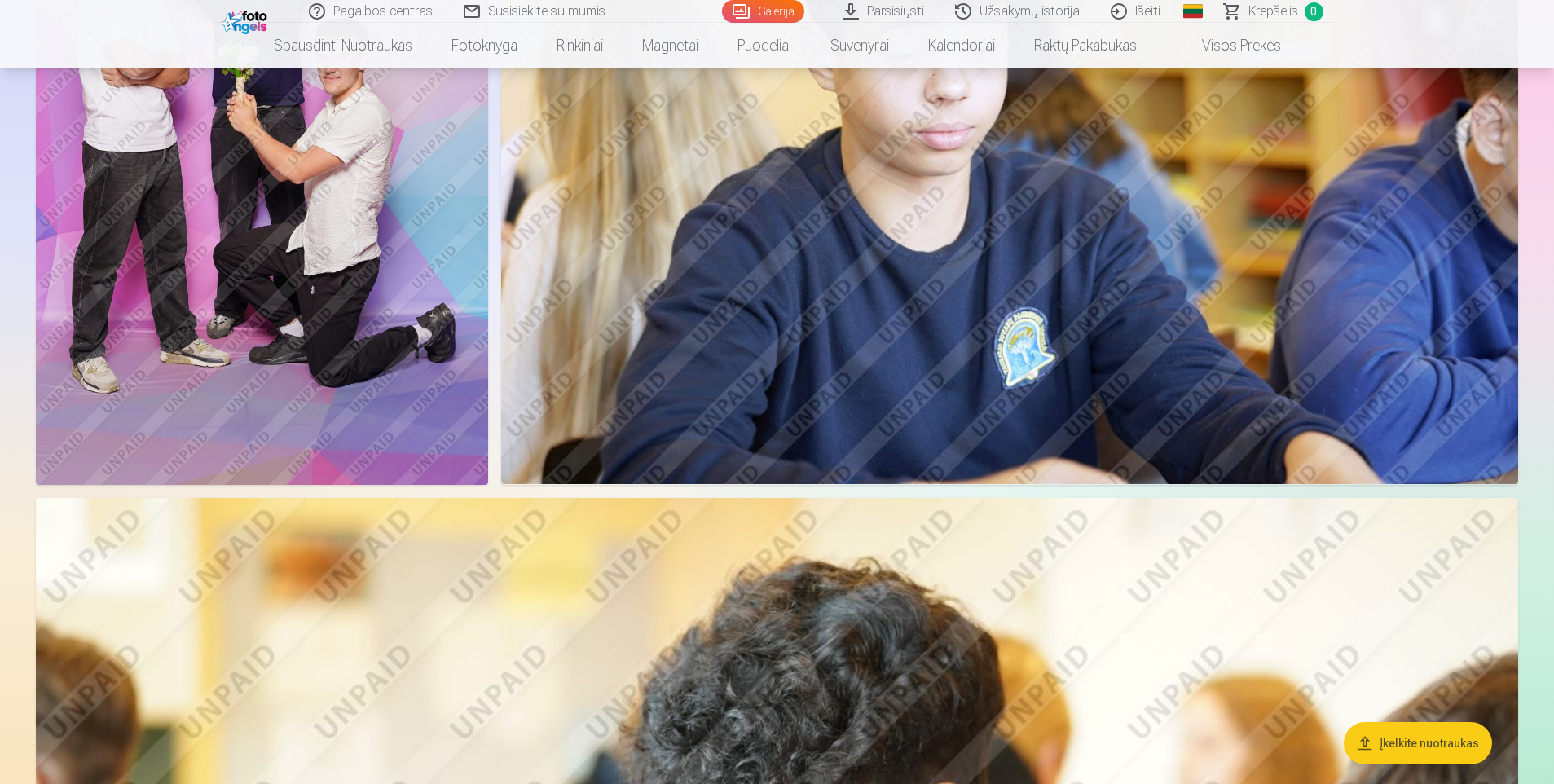
scroll to position [1293, 0]
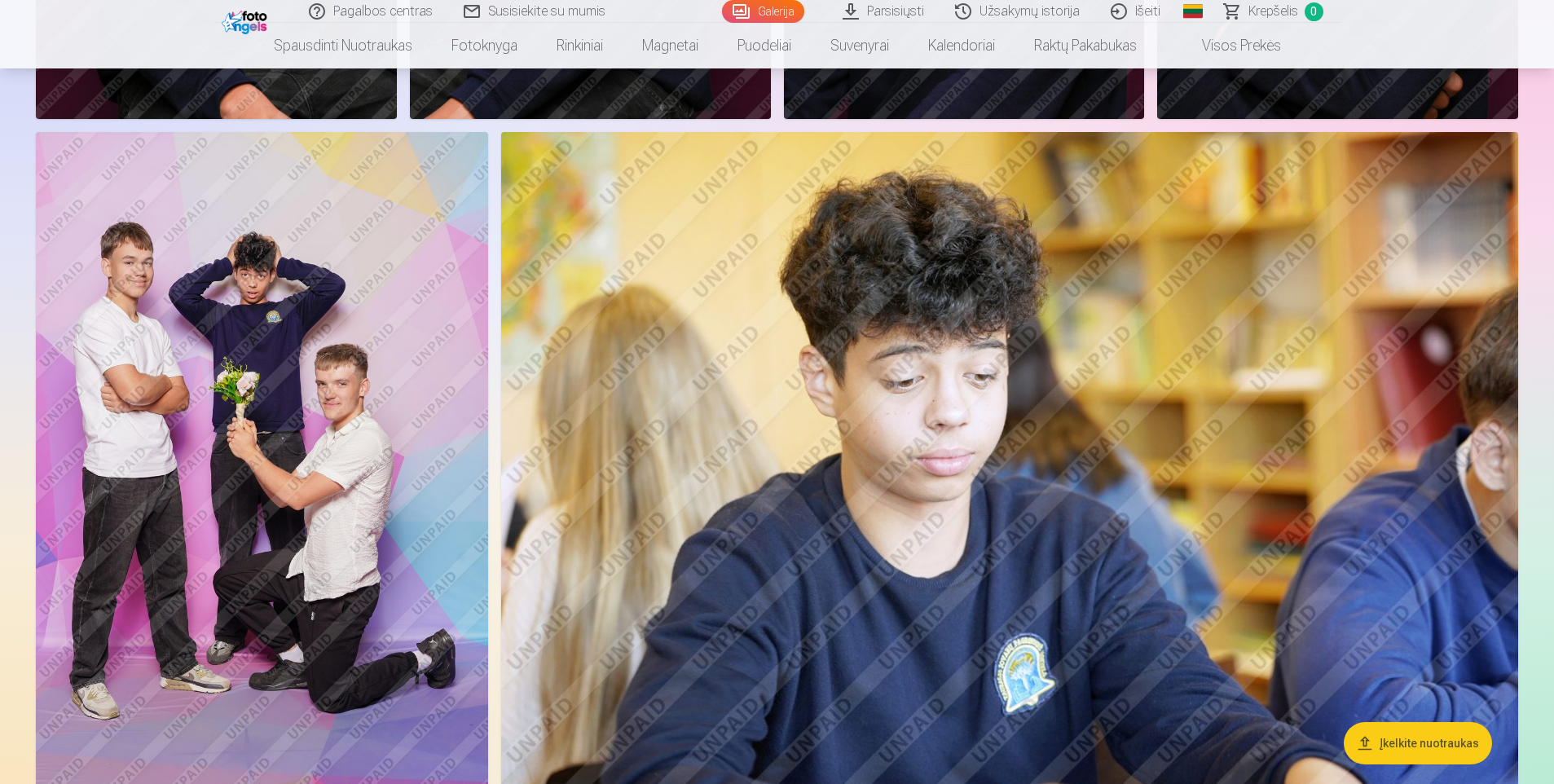
click at [968, 404] on img at bounding box center [1010, 471] width 1017 height 678
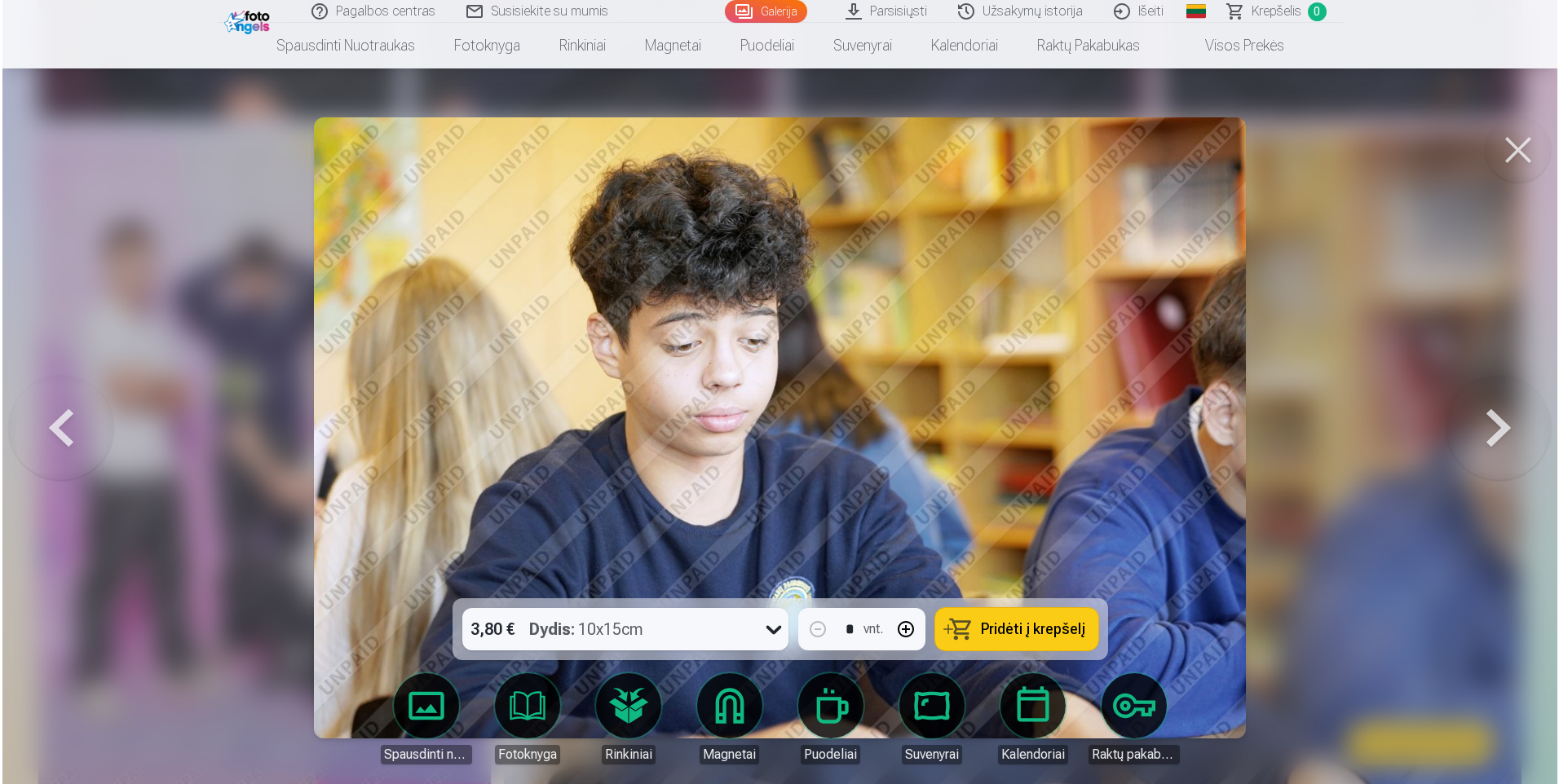
scroll to position [1295, 0]
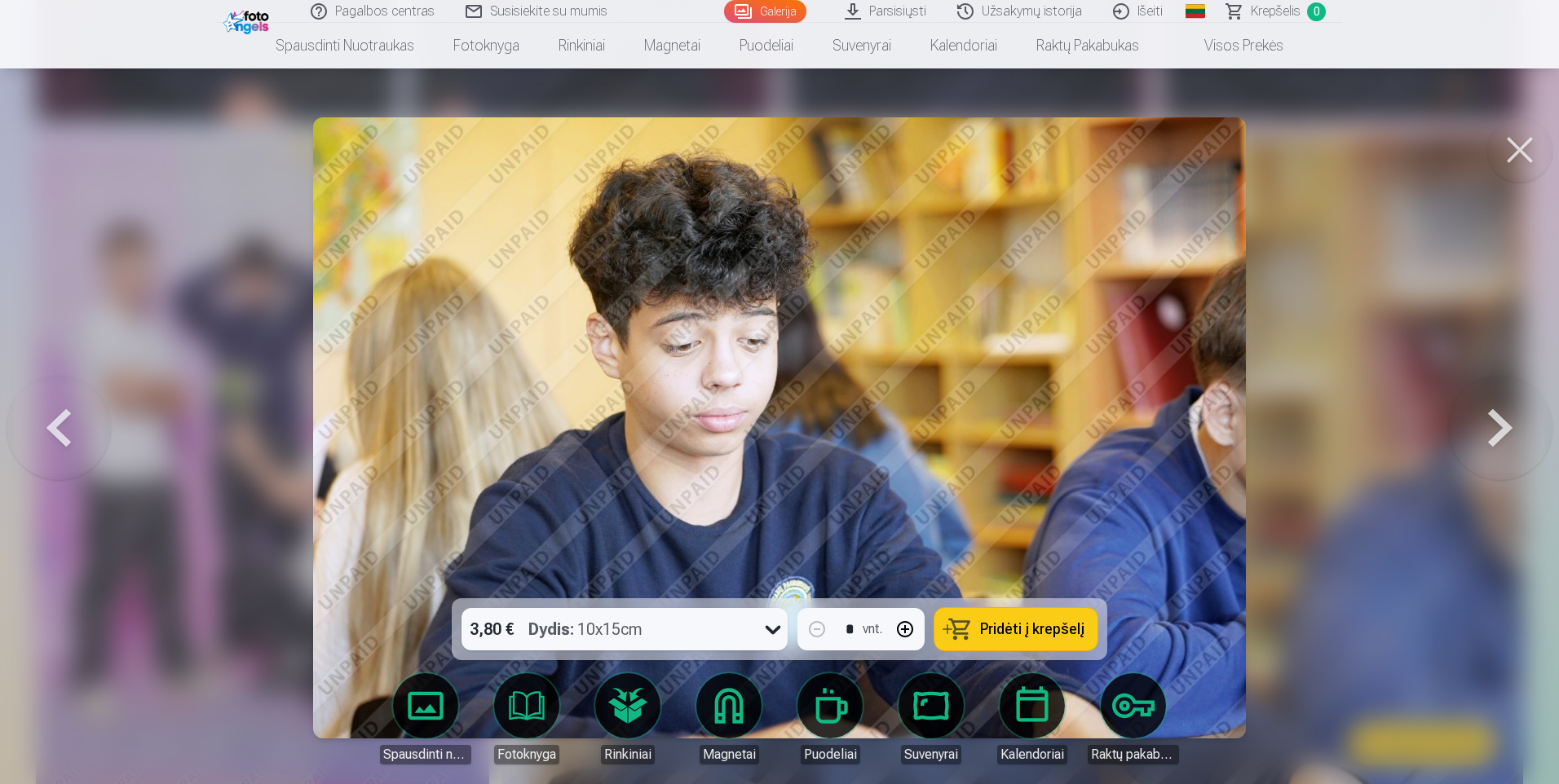
click at [1525, 141] on button at bounding box center [1519, 150] width 65 height 65
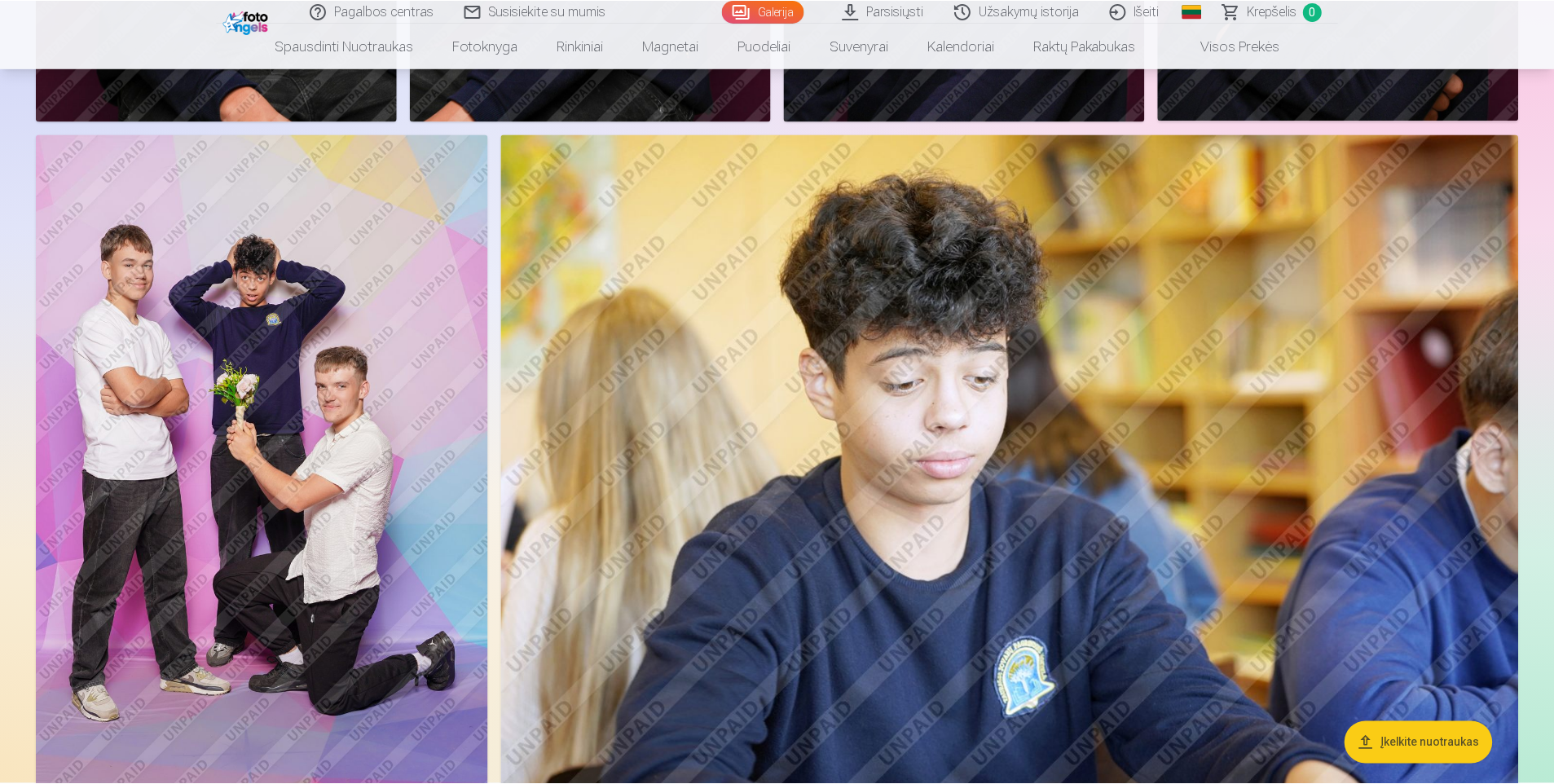
scroll to position [1293, 0]
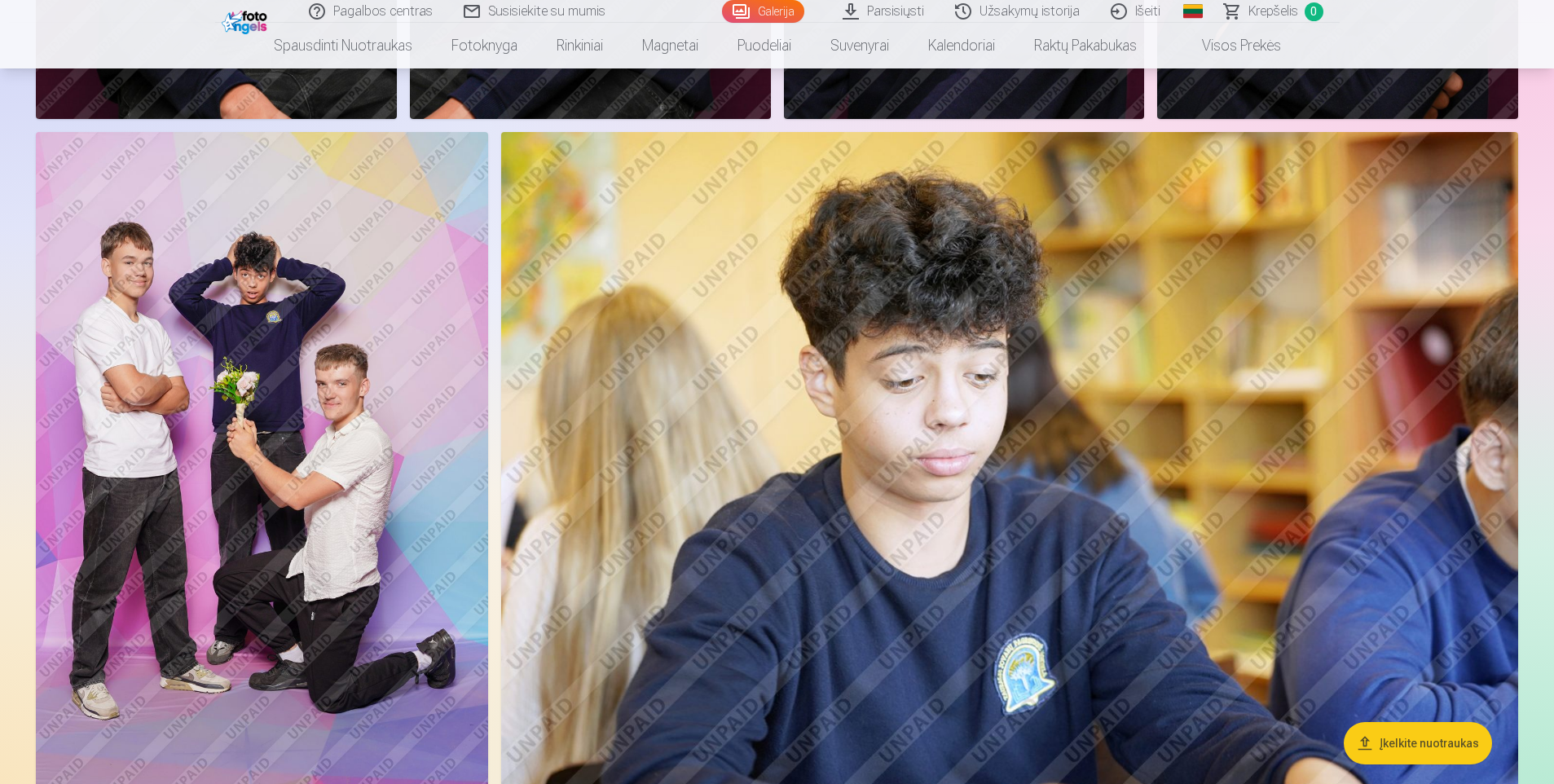
click at [410, 426] on img at bounding box center [261, 471] width 452 height 678
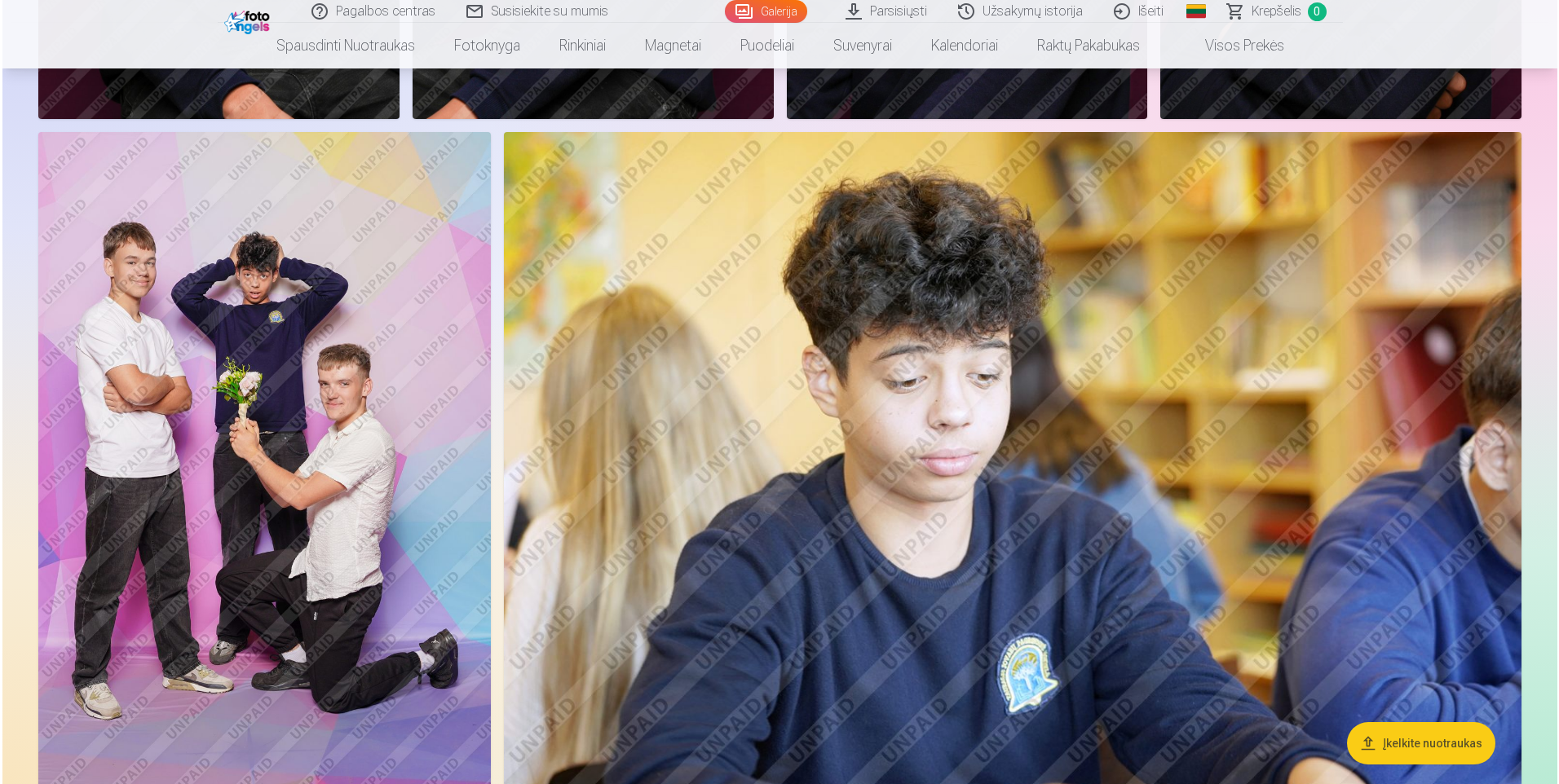
scroll to position [1295, 0]
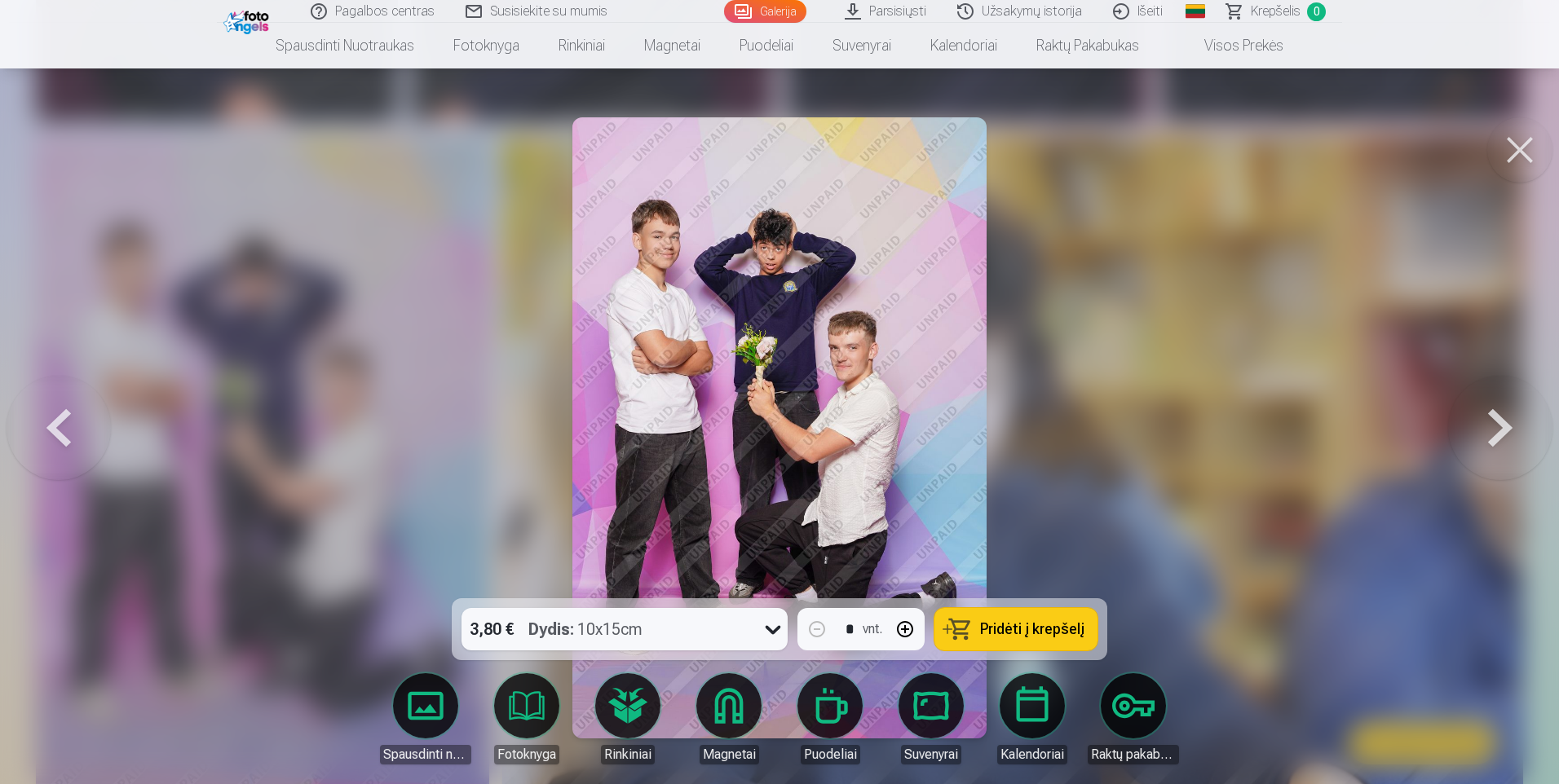
click at [946, 469] on img at bounding box center [780, 428] width 415 height 621
click at [1521, 156] on button at bounding box center [1519, 150] width 65 height 65
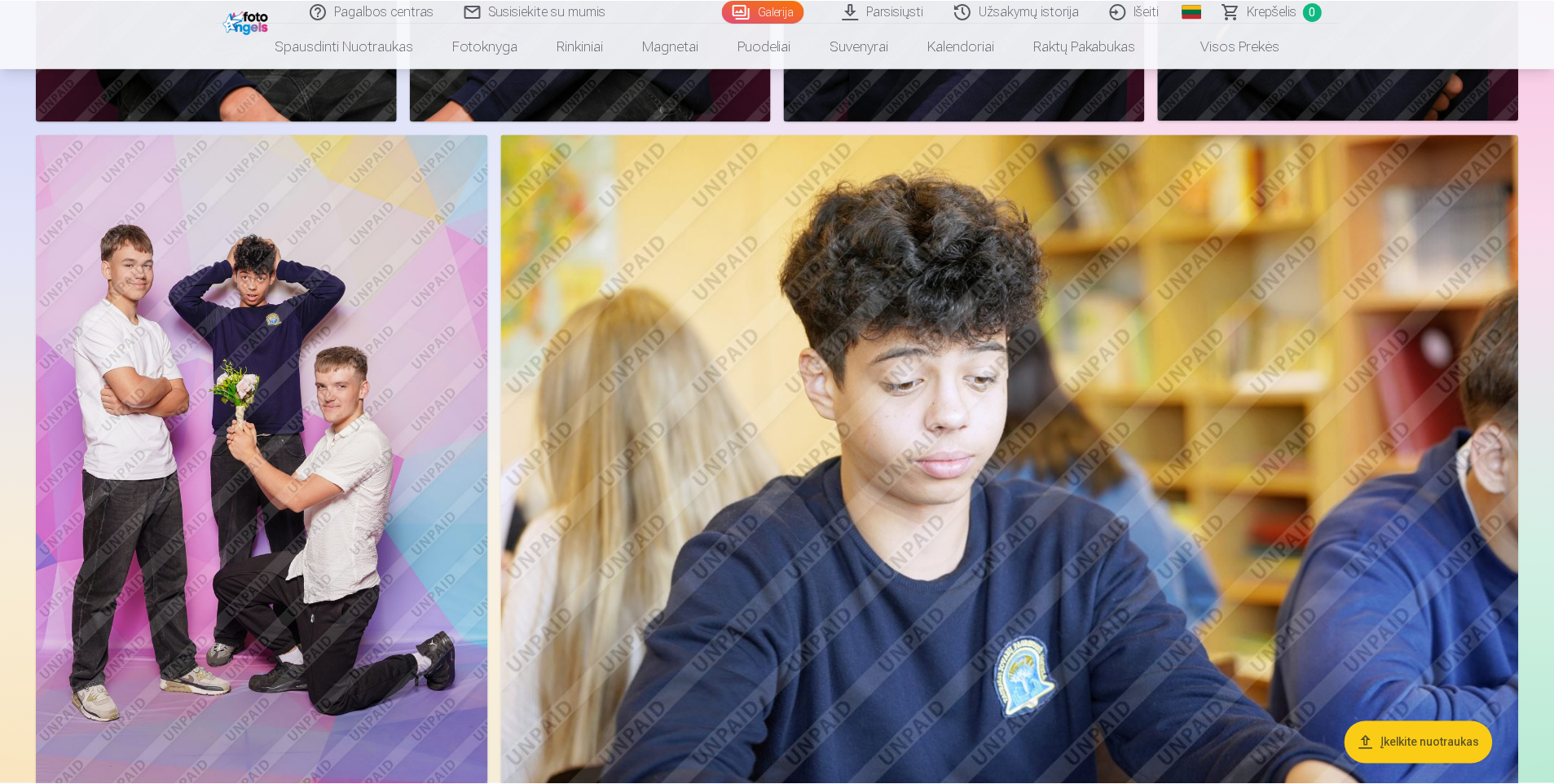
scroll to position [1293, 0]
